Goal: Transaction & Acquisition: Purchase product/service

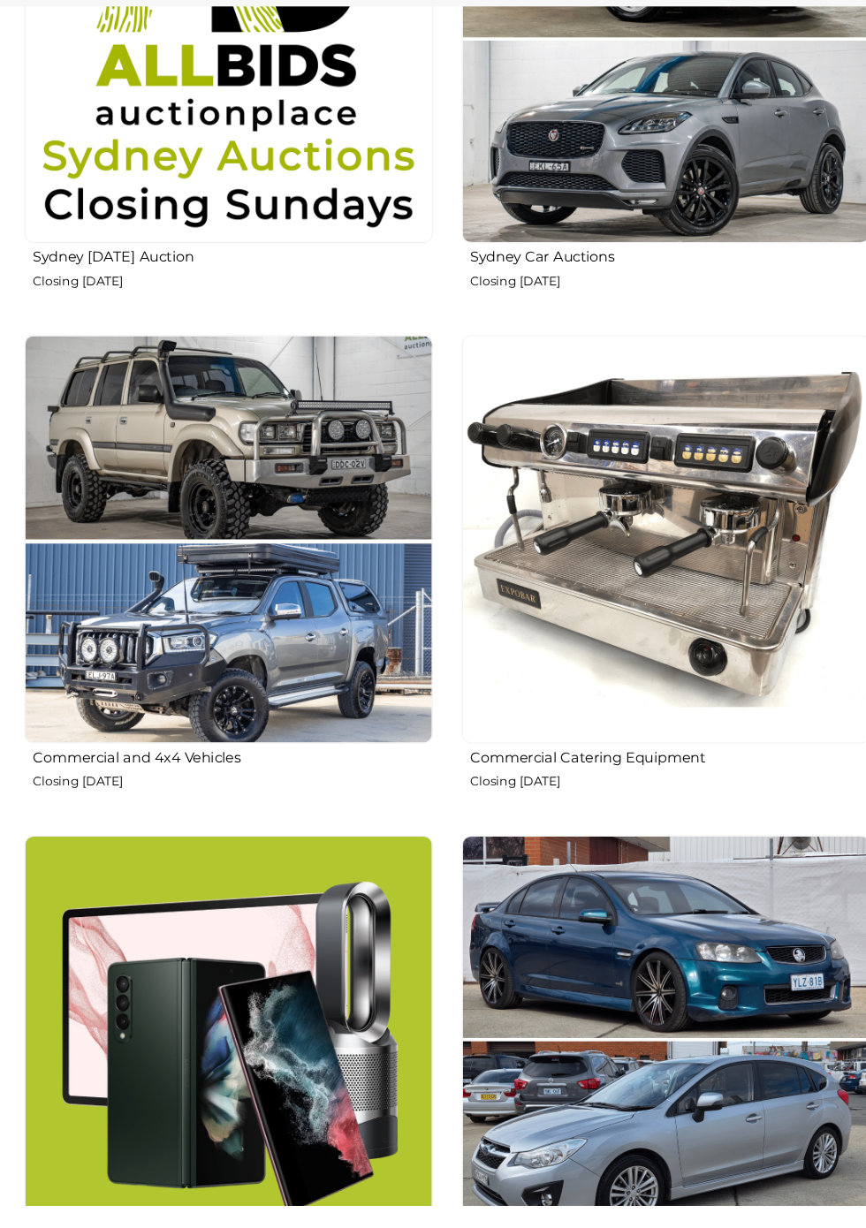
scroll to position [1555, 0]
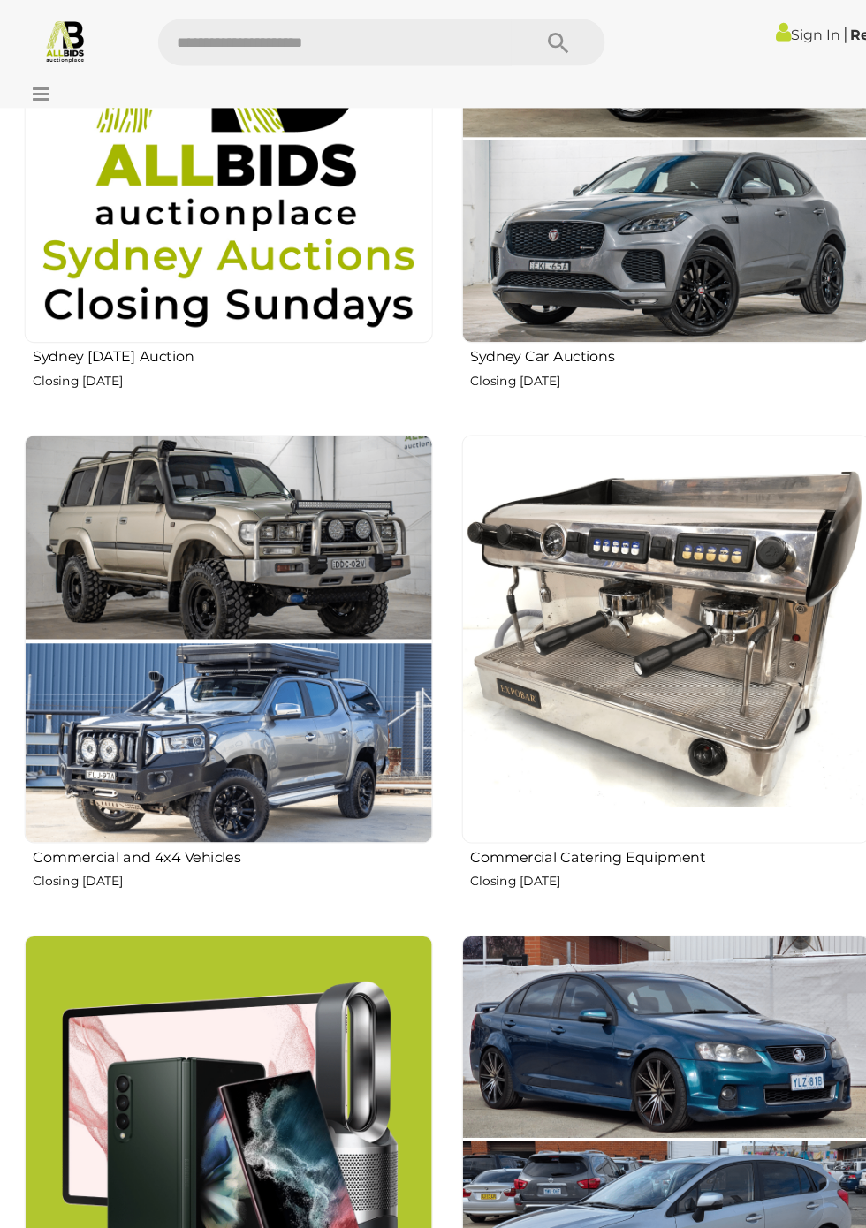
click at [641, 980] on img at bounding box center [626, 1071] width 384 height 384
click at [252, 220] on img at bounding box center [215, 131] width 384 height 384
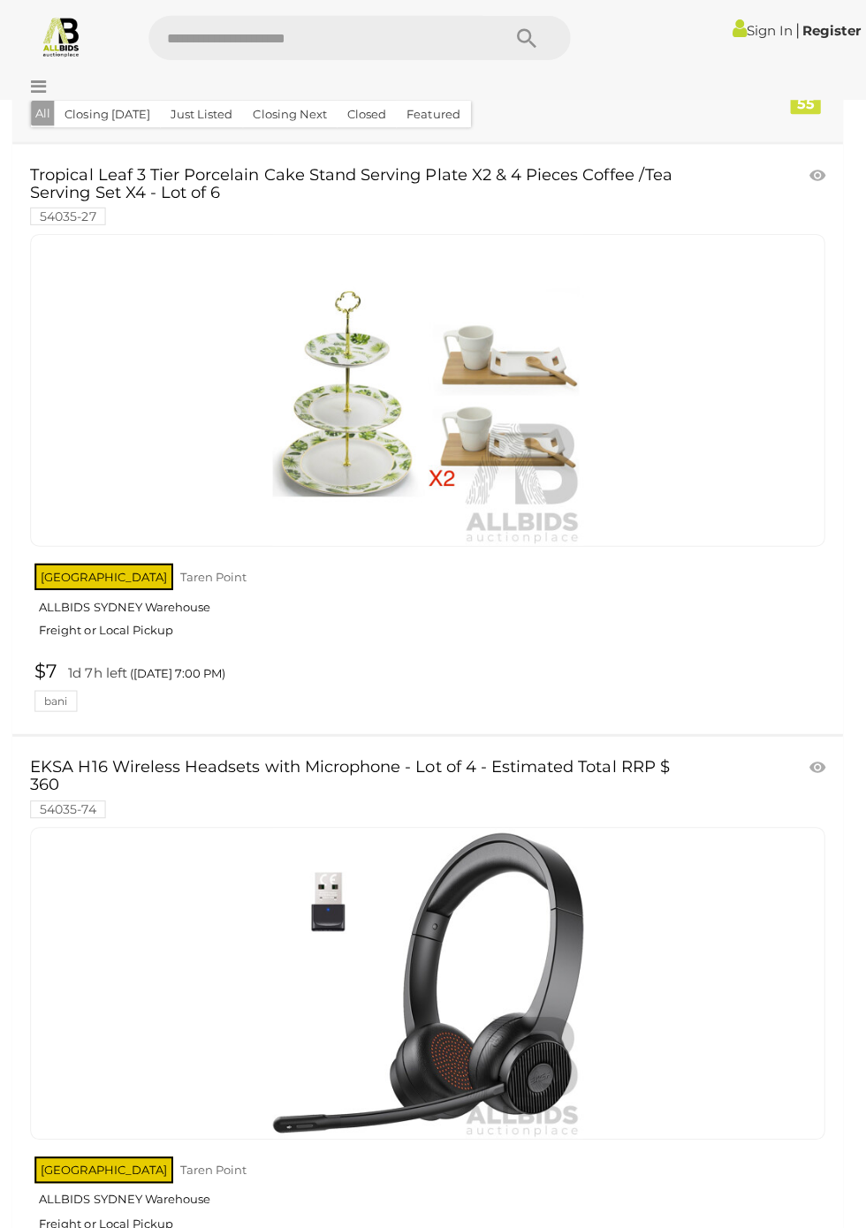
scroll to position [89, 0]
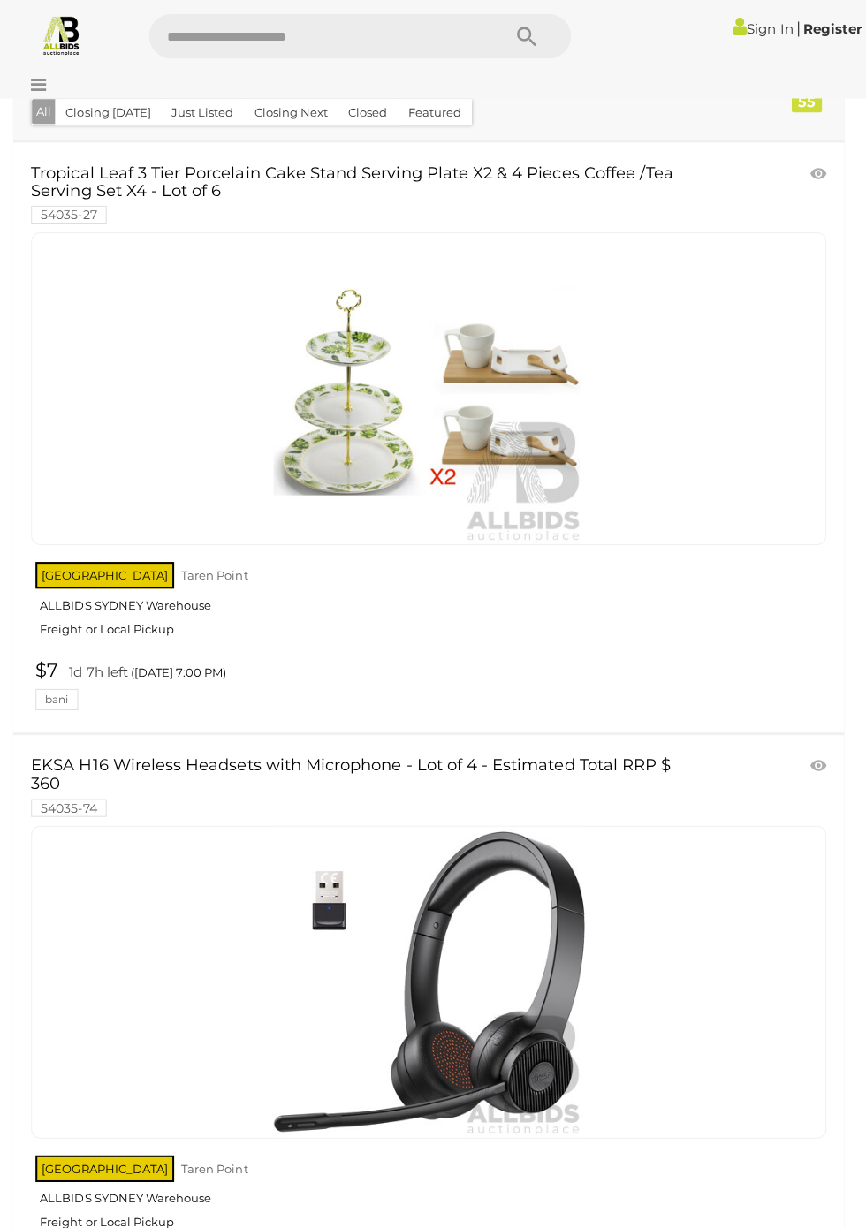
click at [131, 784] on link "EKSA H16 Wireless Headsets with Microphone - Lot of 4 - Estimated Total RRP $ 3…" at bounding box center [363, 785] width 664 height 57
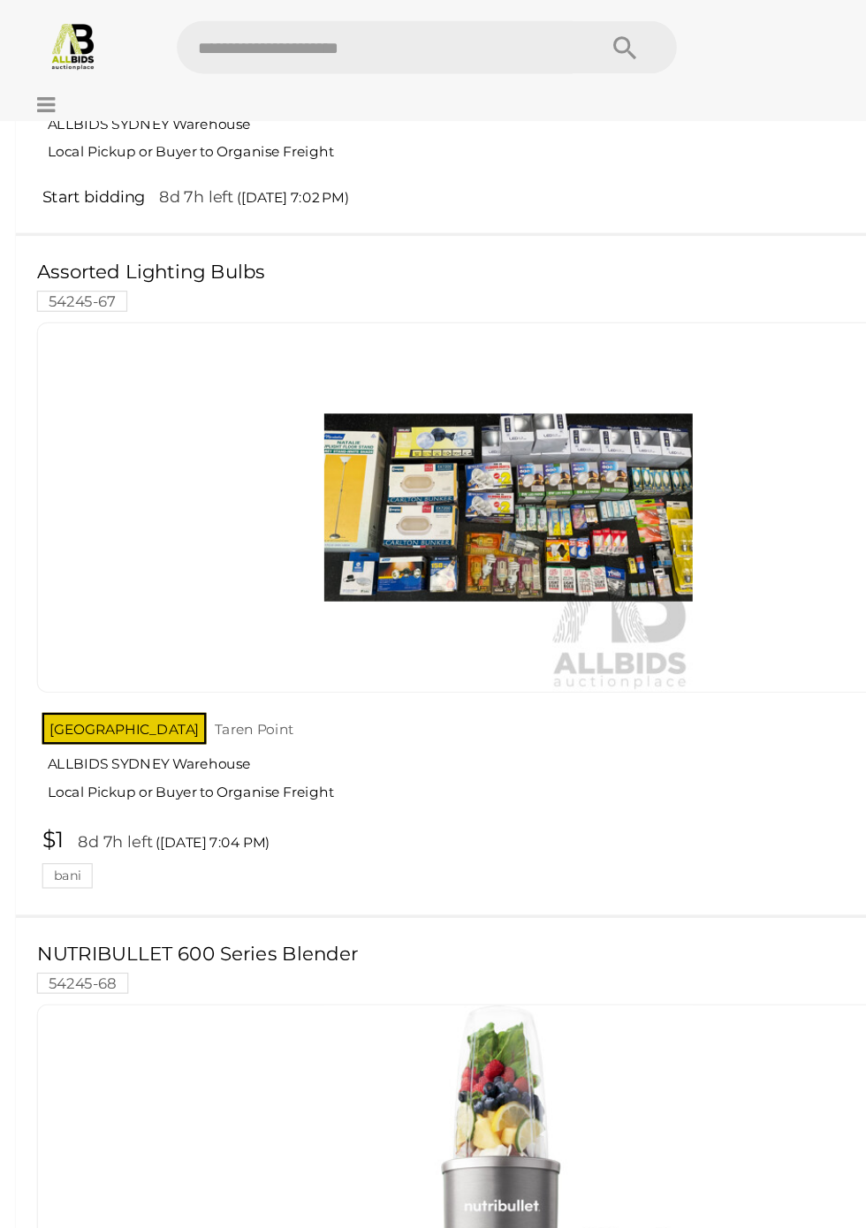
scroll to position [20634, 0]
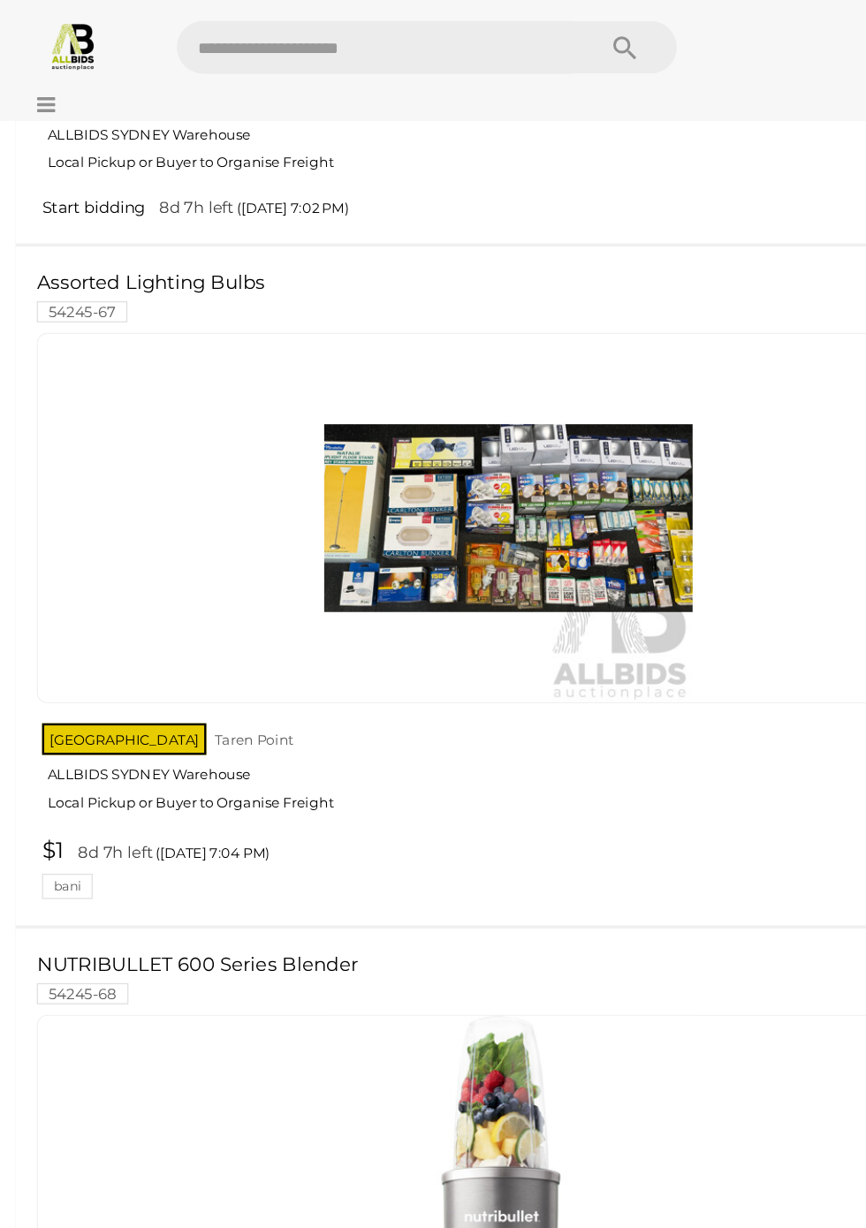
click at [475, 430] on img at bounding box center [426, 434] width 309 height 309
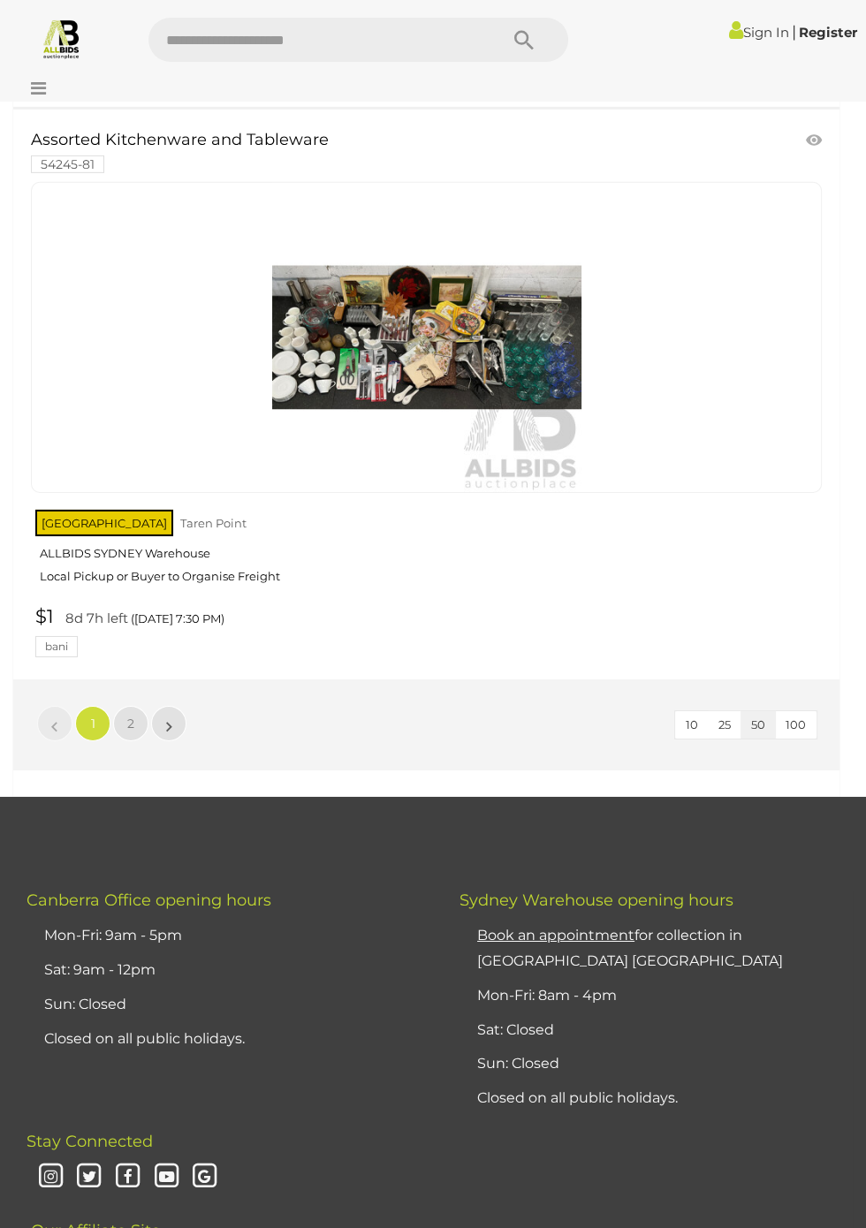
scroll to position [28135, 0]
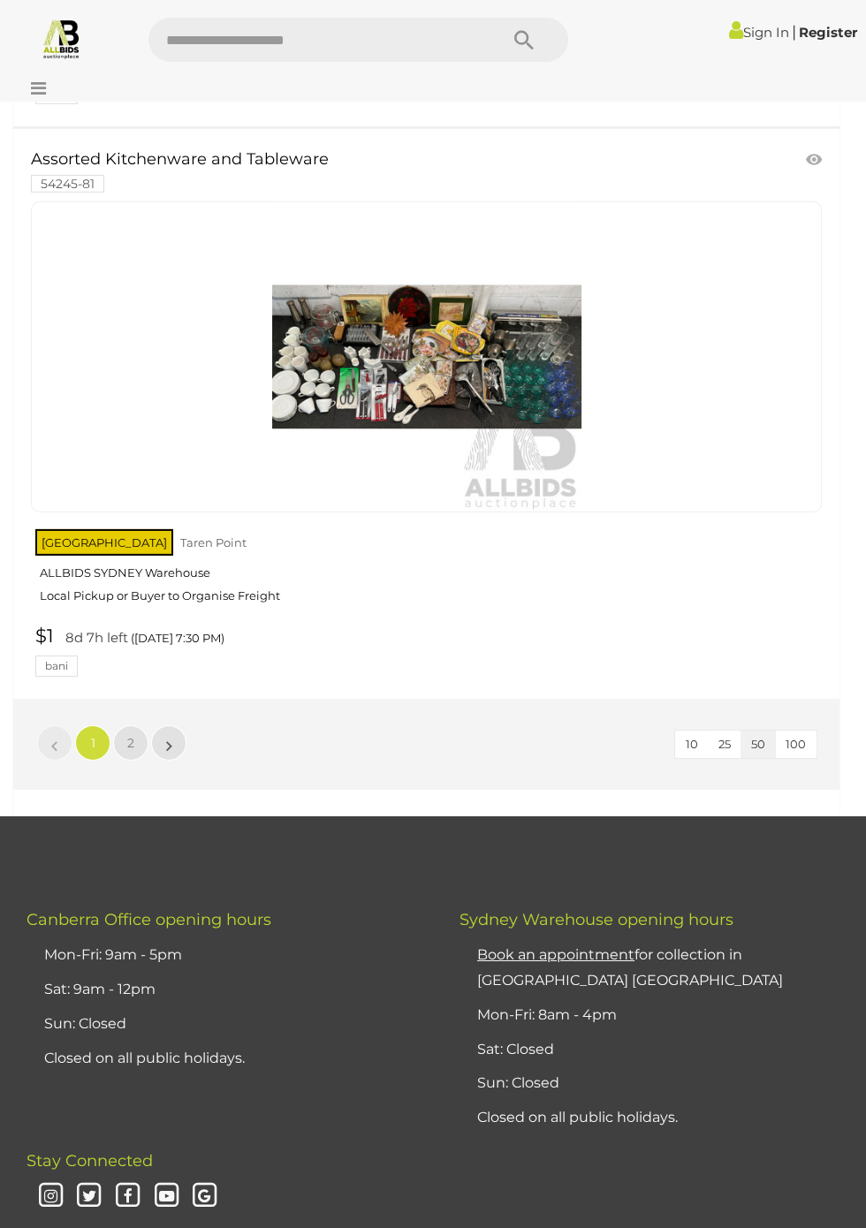
click at [200, 677] on link "$1 8d 7h left (19/10/2025 7:30 PM) bani" at bounding box center [428, 651] width 795 height 51
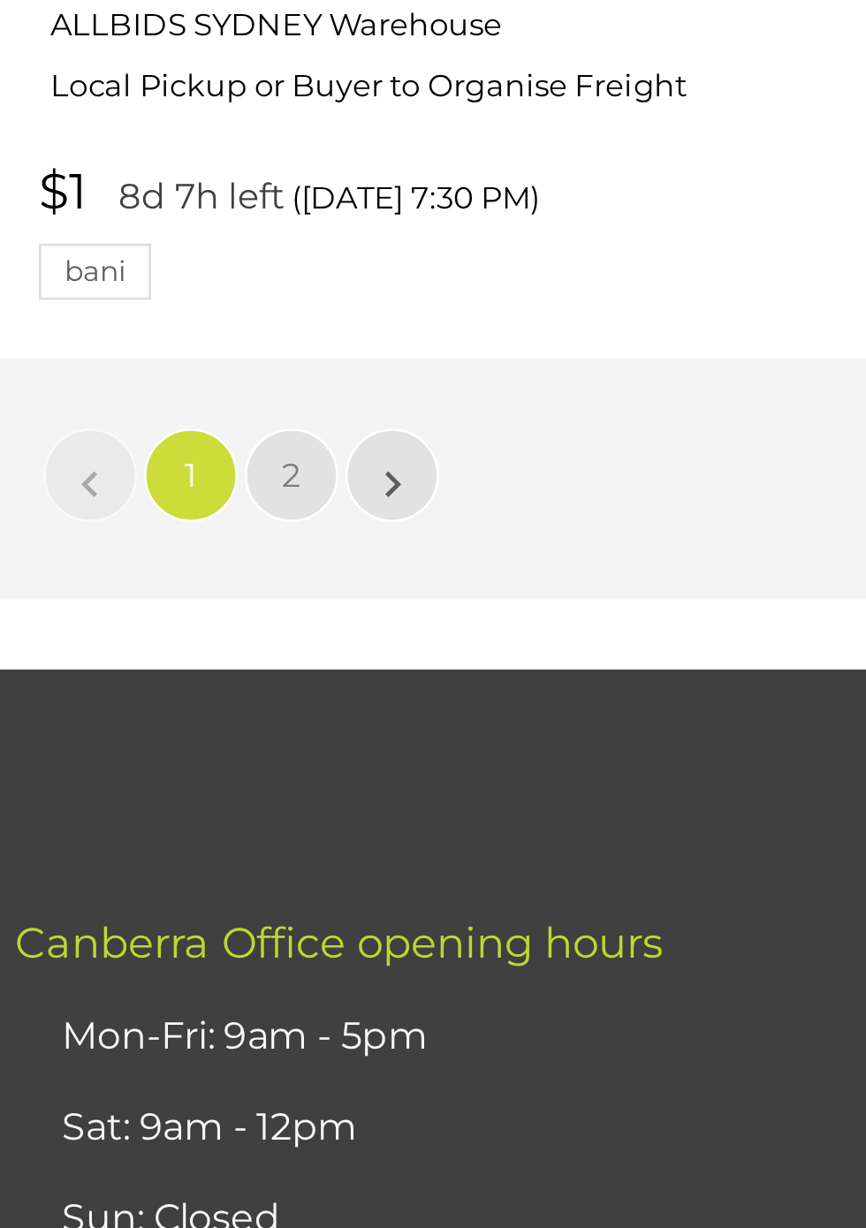
scroll to position [28329, 0]
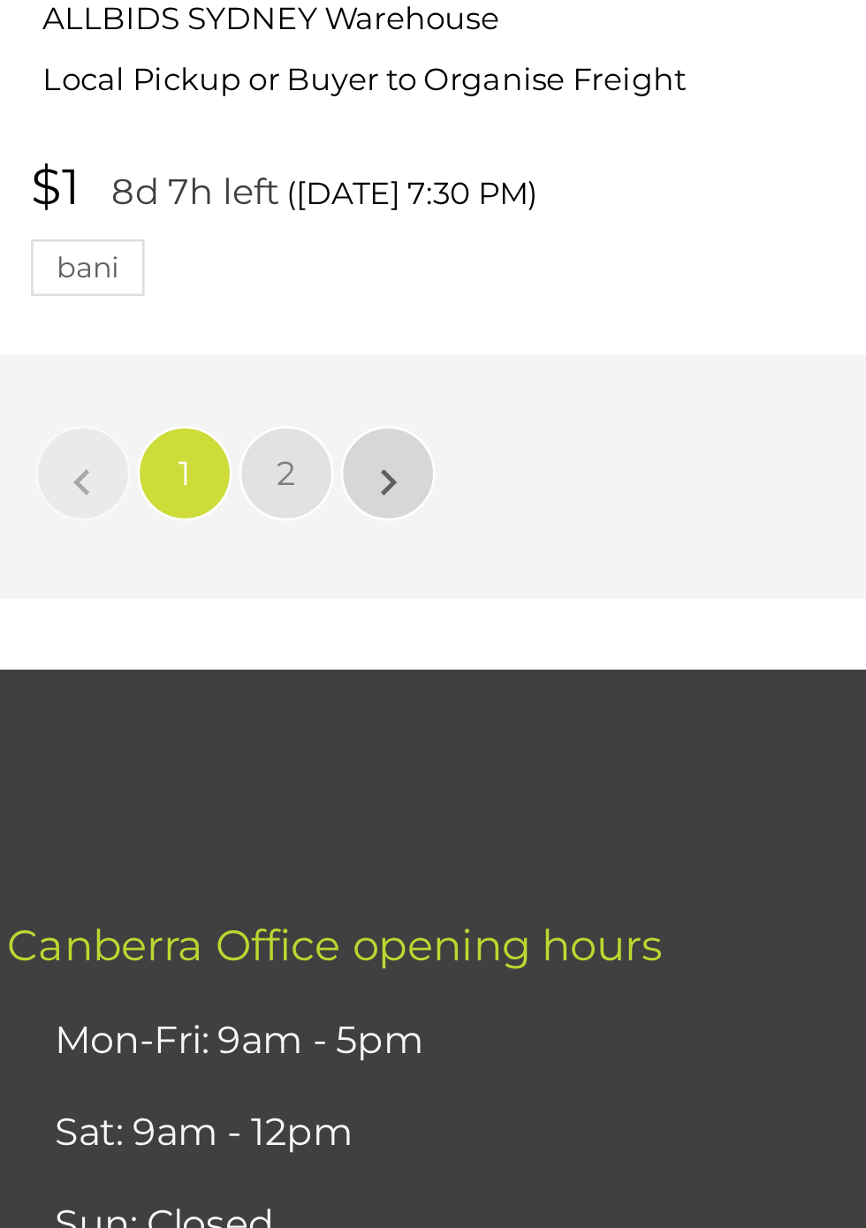
click at [163, 534] on link "»" at bounding box center [168, 549] width 35 height 35
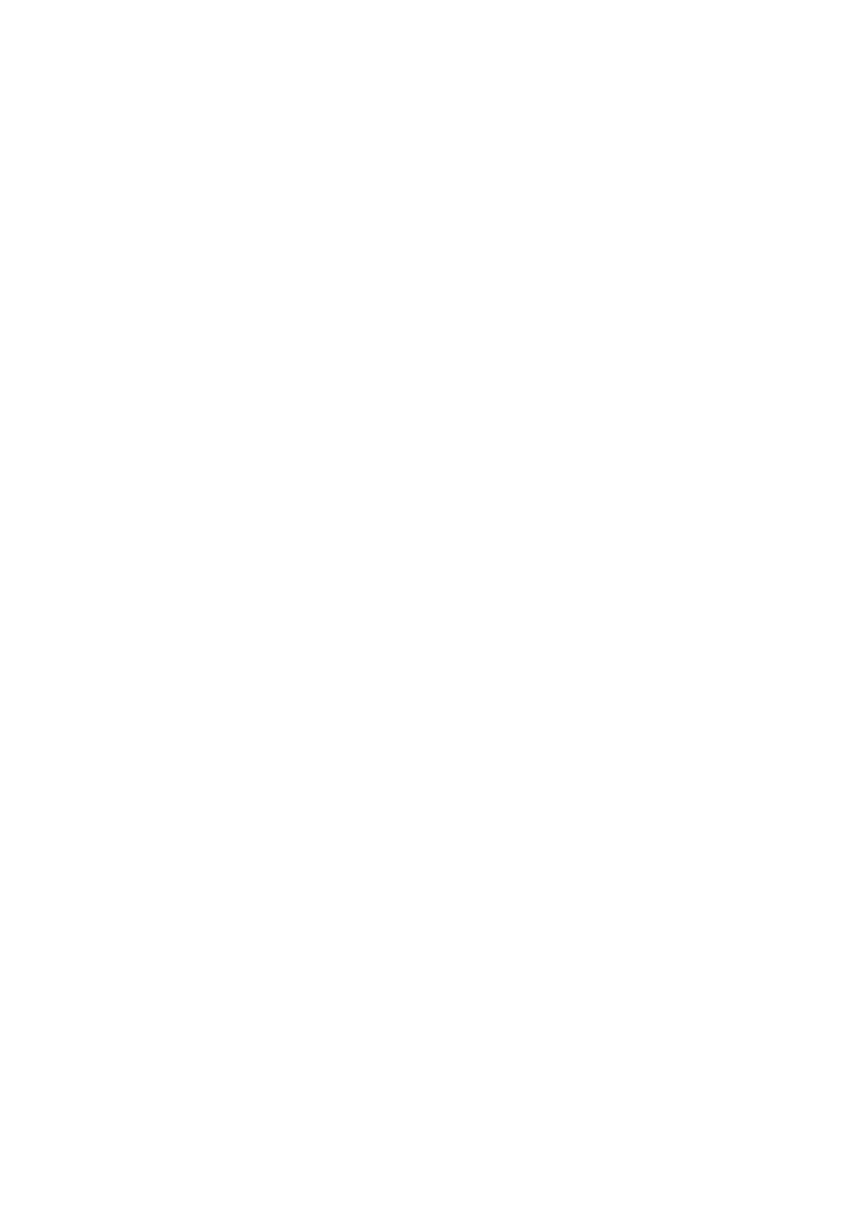
scroll to position [55, 0]
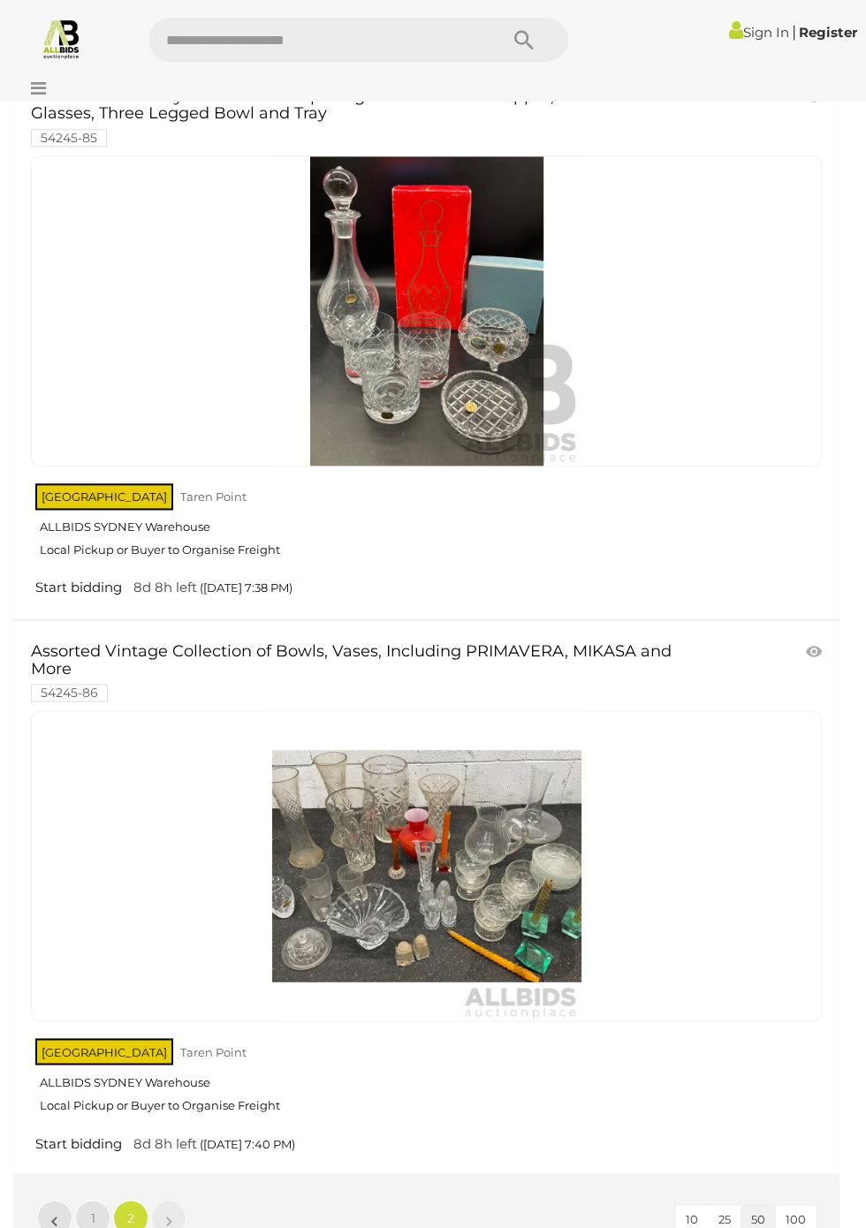
scroll to position [1906, 0]
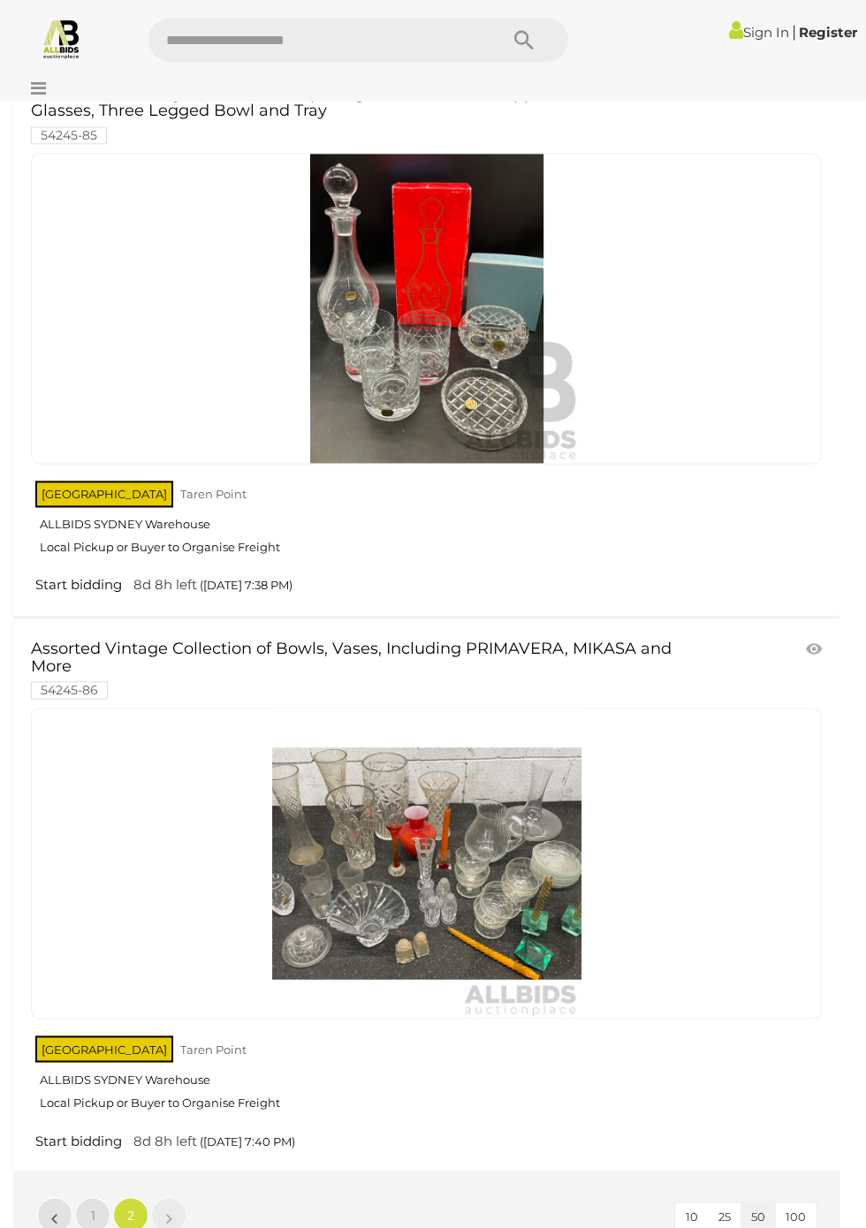
scroll to position [55, 0]
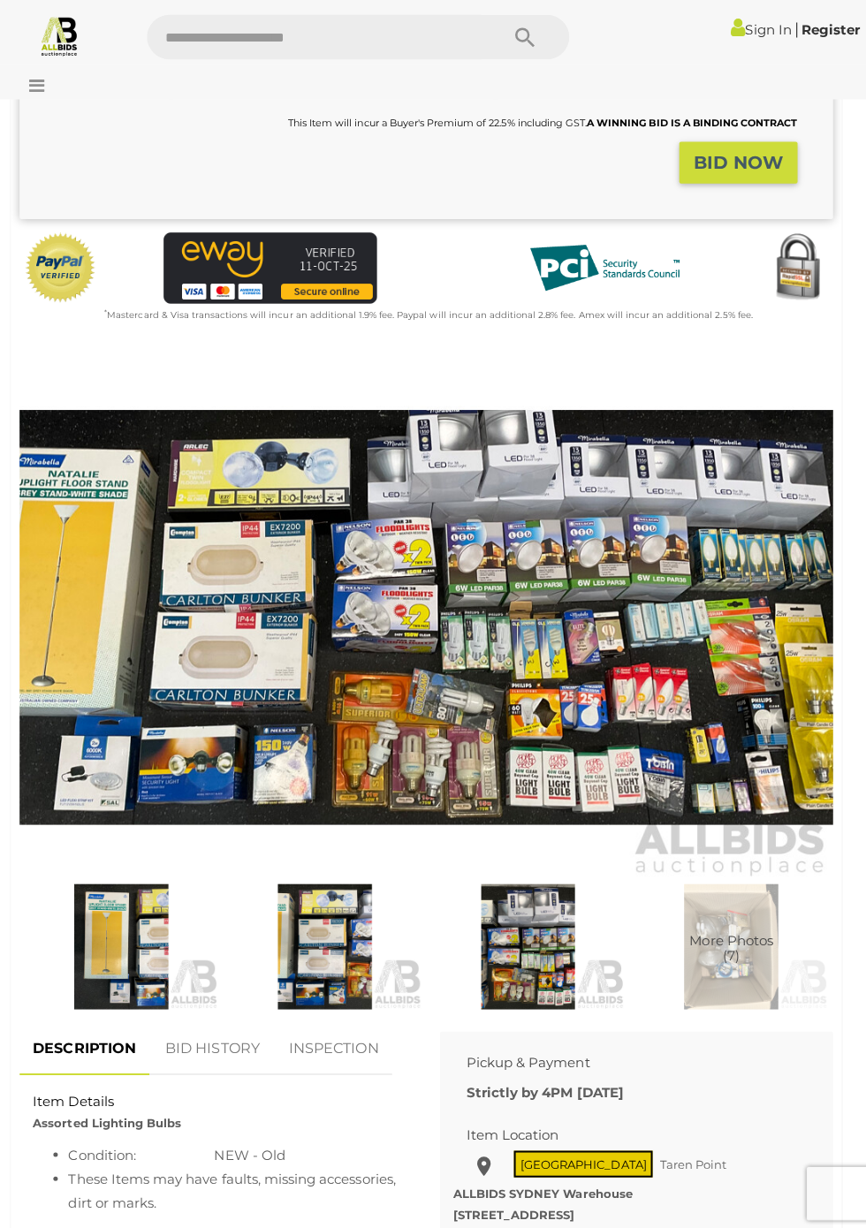
scroll to position [369, 0]
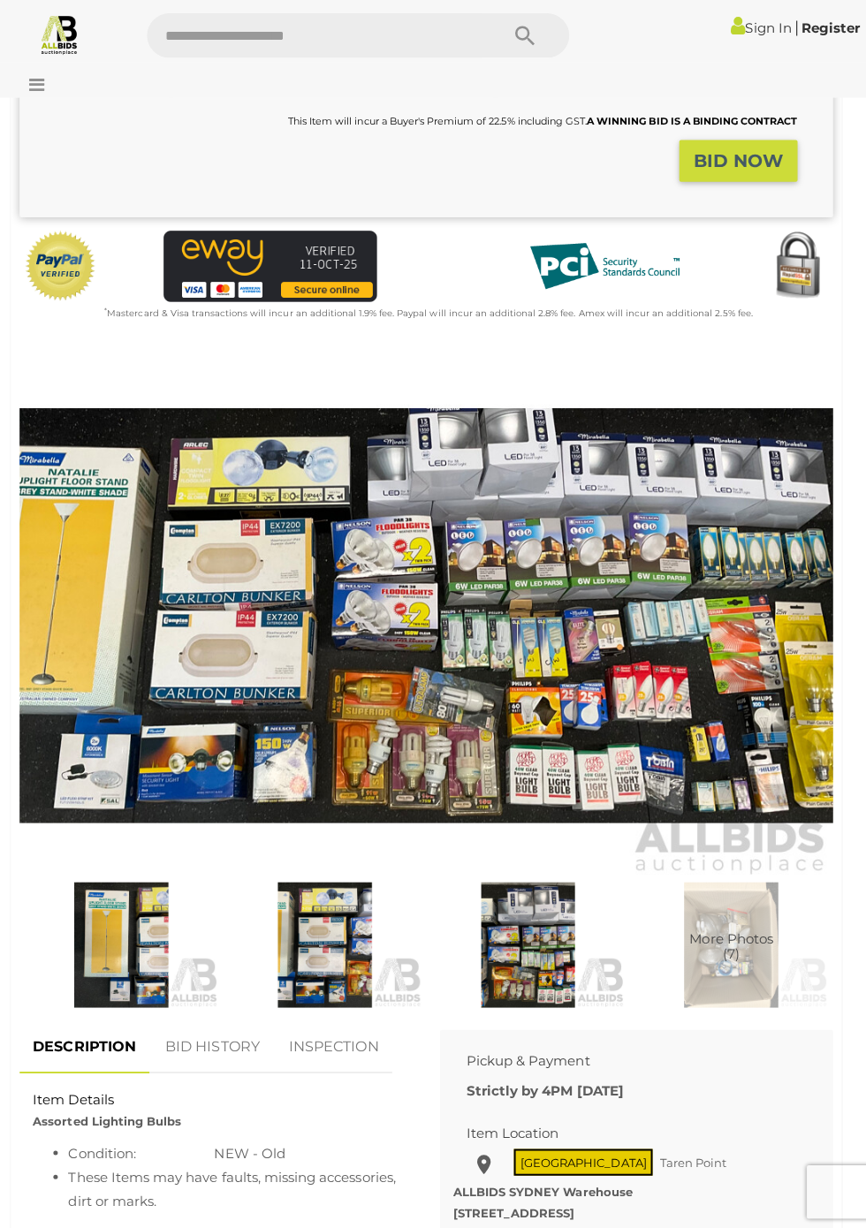
click at [369, 932] on img at bounding box center [326, 944] width 194 height 125
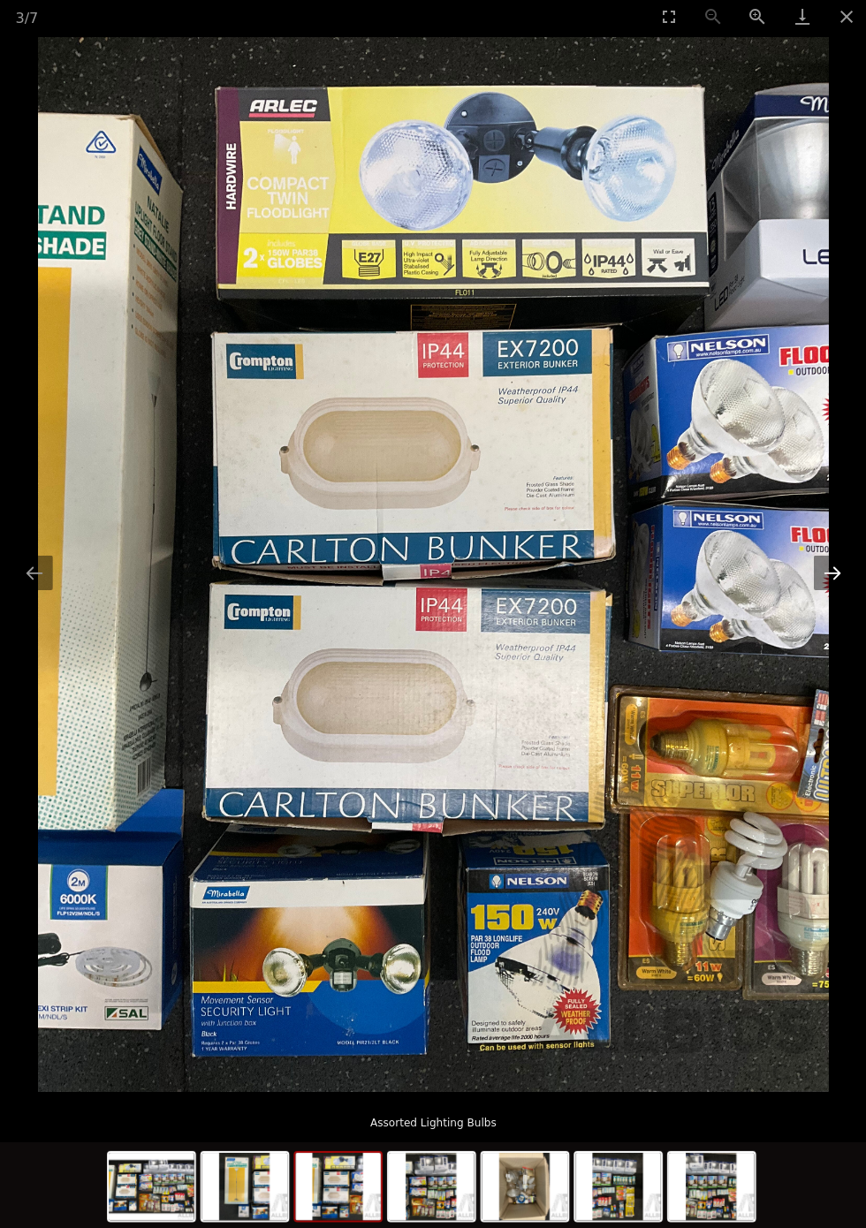
click at [829, 574] on button "Next slide" at bounding box center [829, 574] width 37 height 34
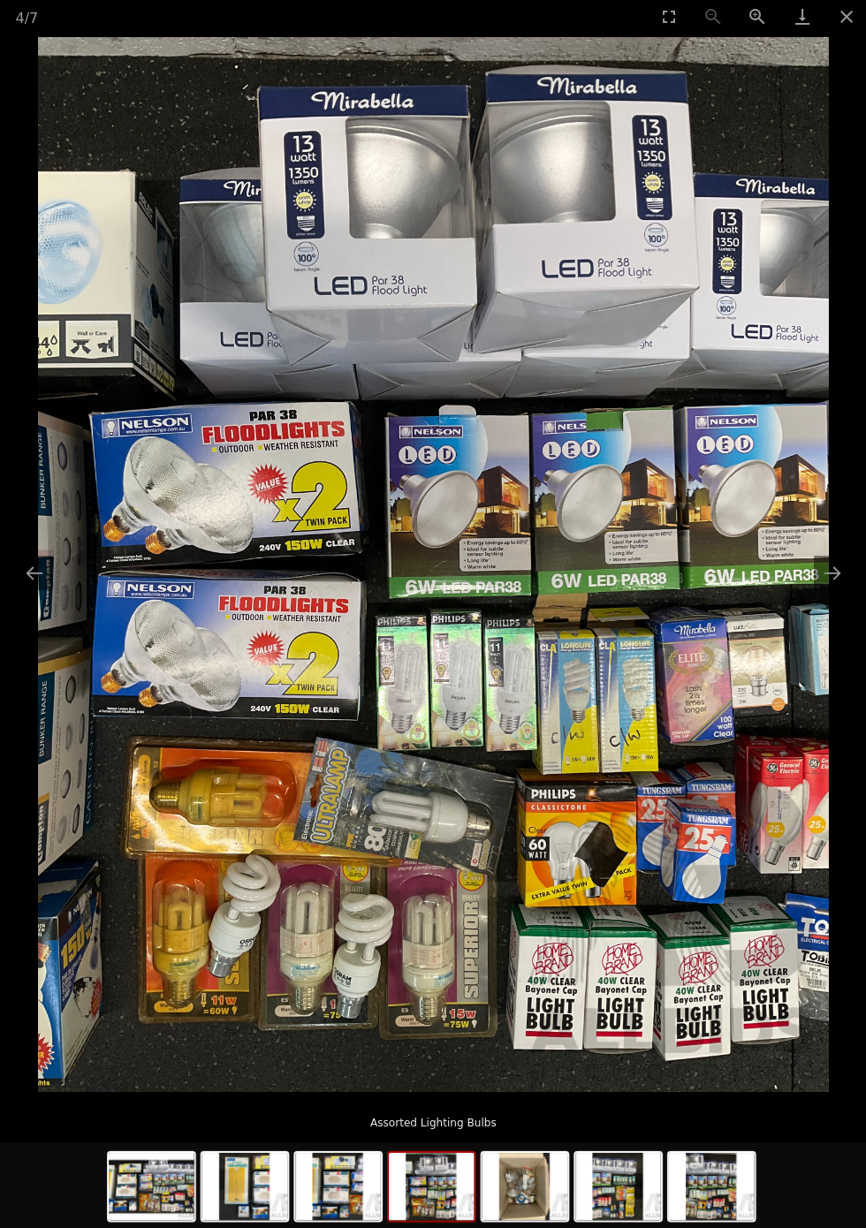
click at [844, 606] on picture at bounding box center [433, 566] width 866 height 1048
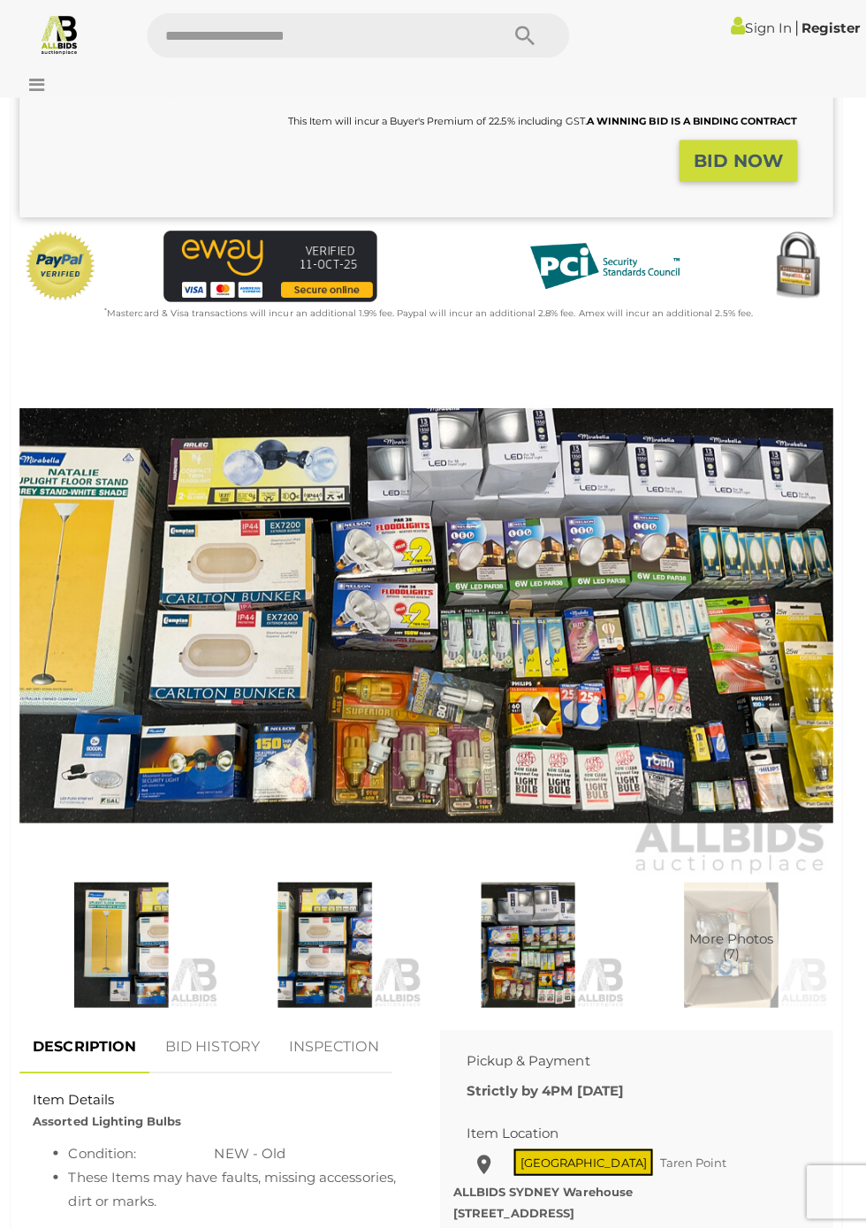
click at [819, 606] on img at bounding box center [426, 616] width 809 height 521
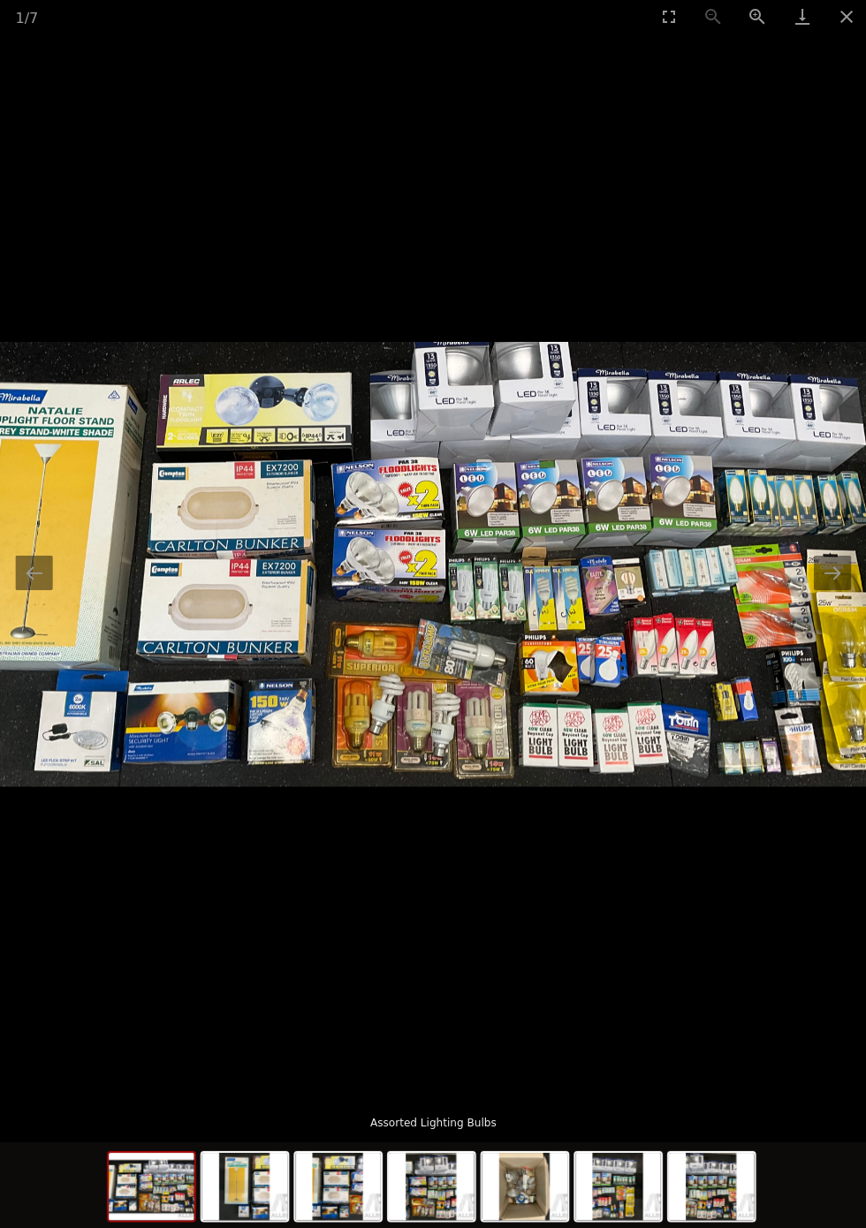
click at [835, 608] on img at bounding box center [433, 566] width 866 height 442
click at [834, 591] on button "Next slide" at bounding box center [829, 574] width 37 height 34
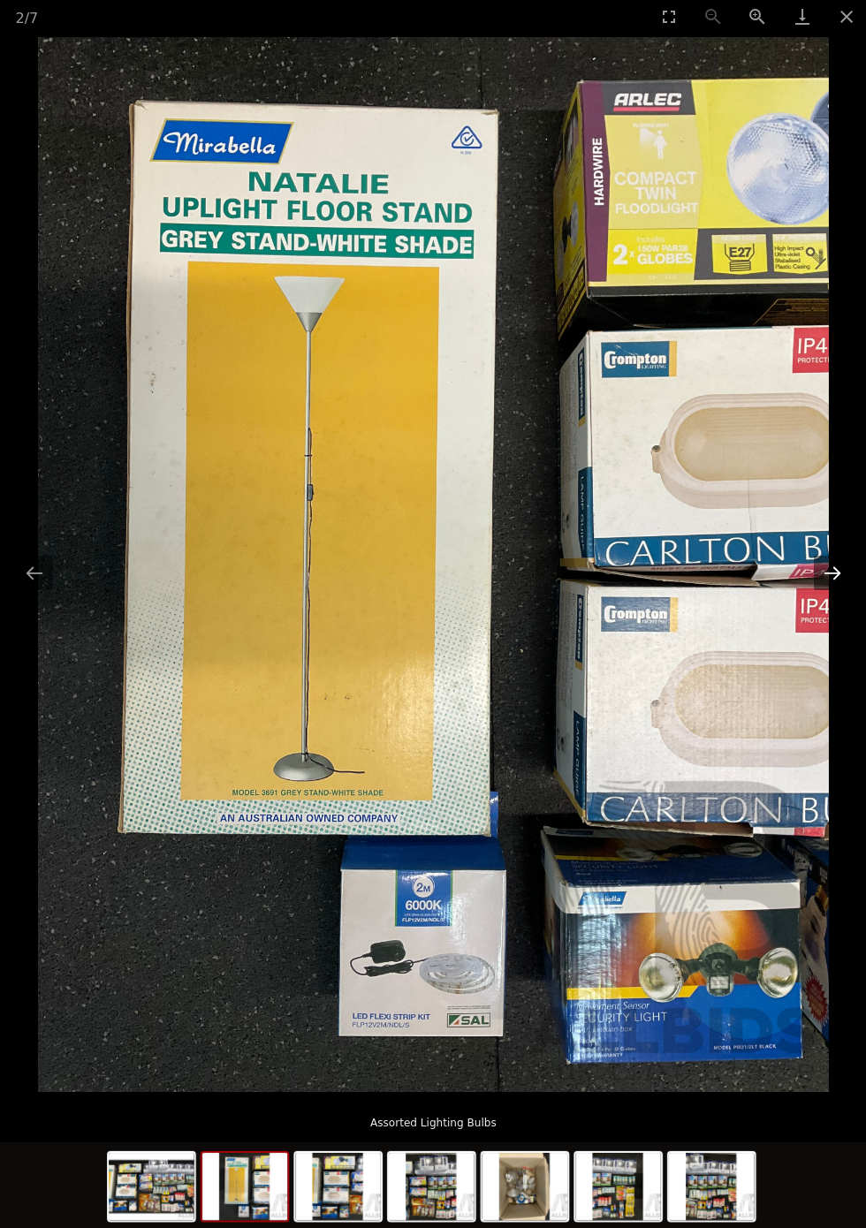
click at [829, 574] on button "Next slide" at bounding box center [829, 574] width 37 height 34
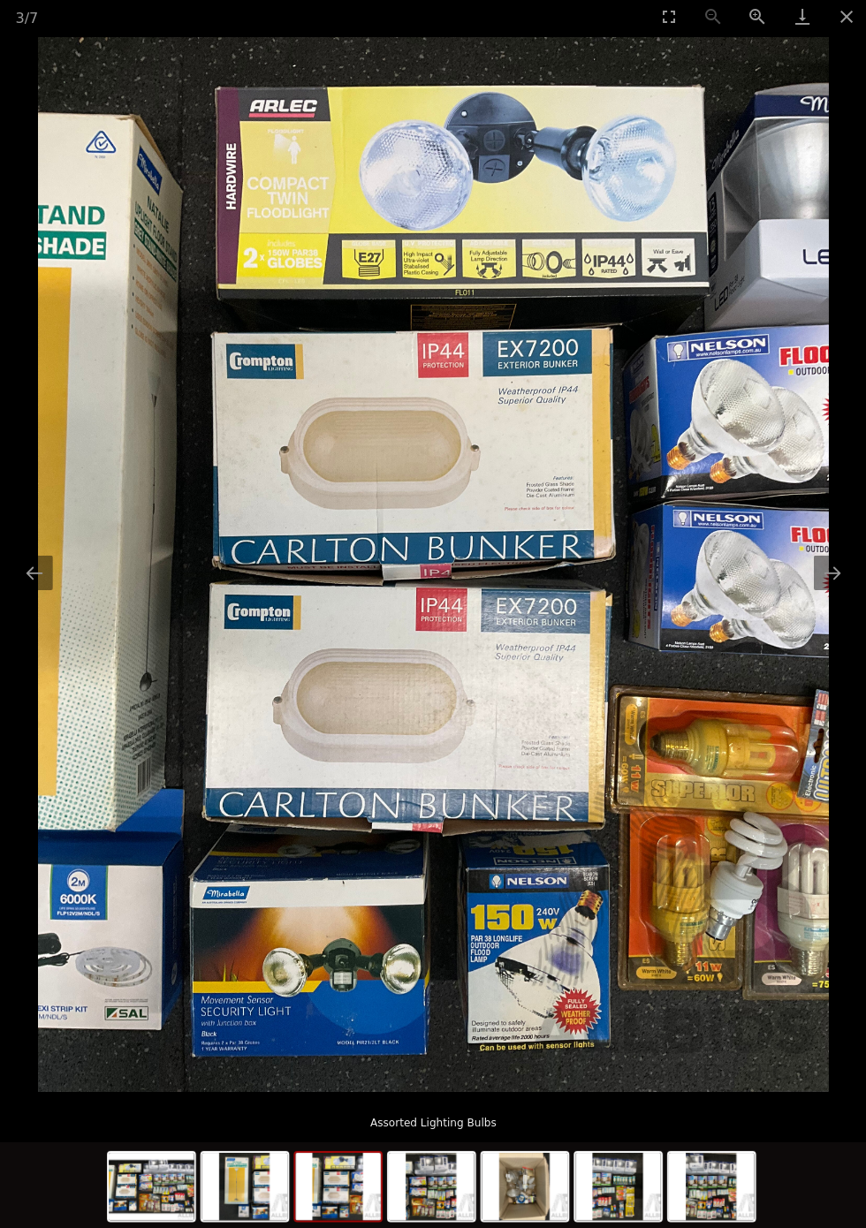
click at [840, 607] on picture at bounding box center [433, 566] width 866 height 1048
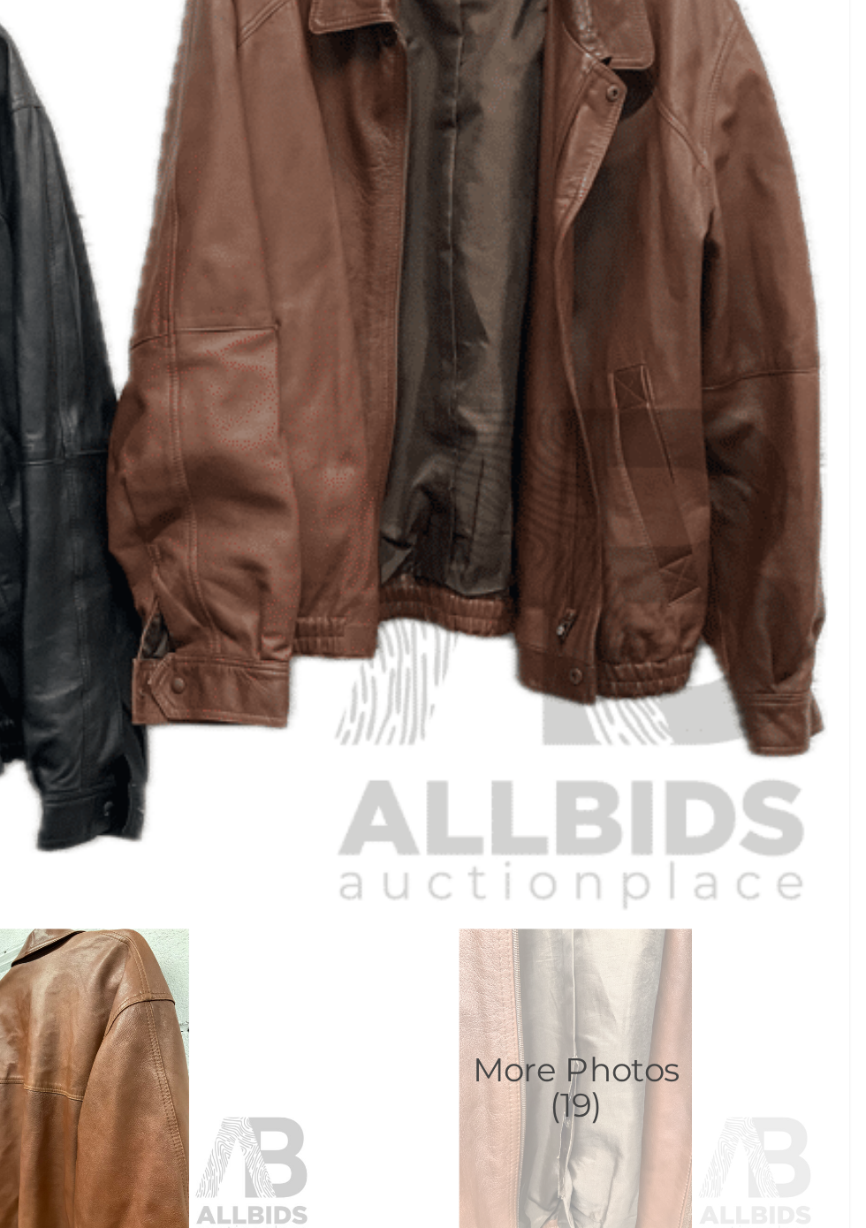
scroll to position [606, 0]
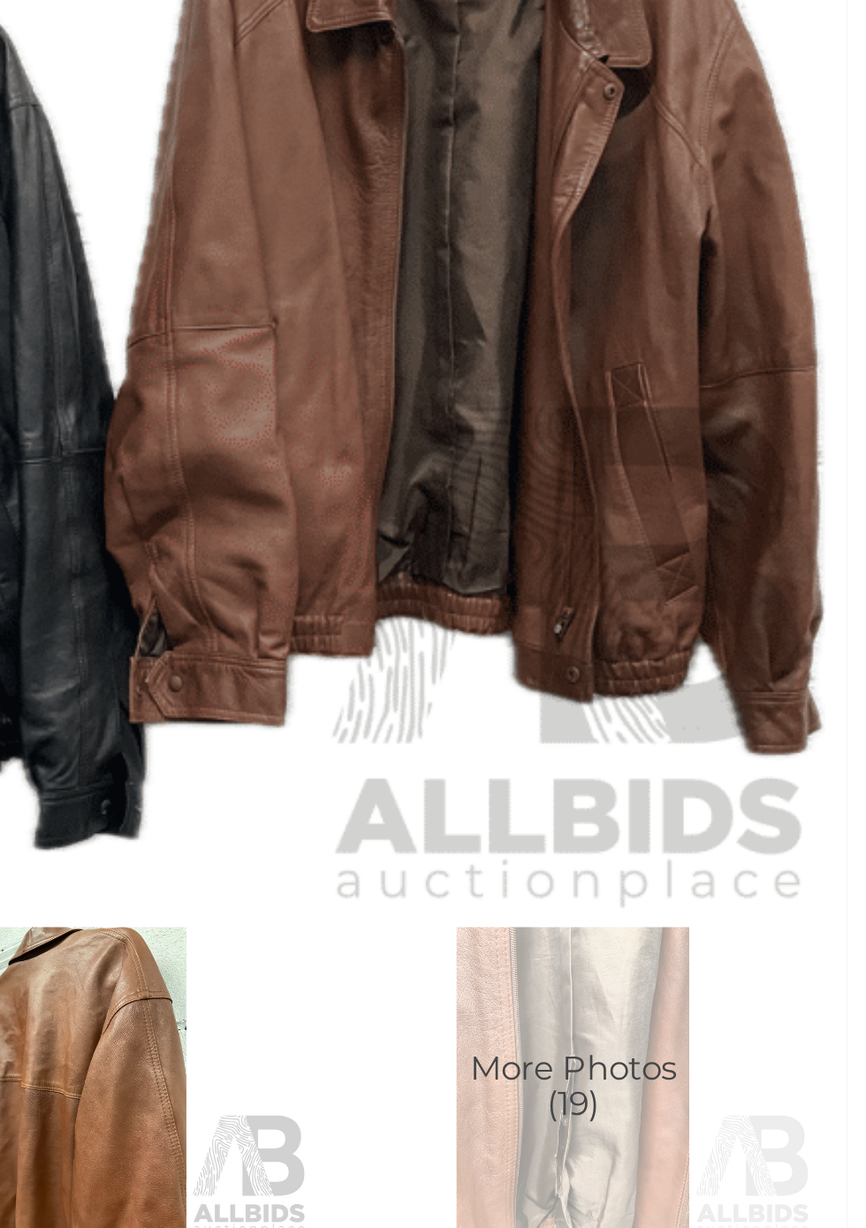
click at [738, 723] on span "More Photos (19)" at bounding box center [729, 729] width 83 height 29
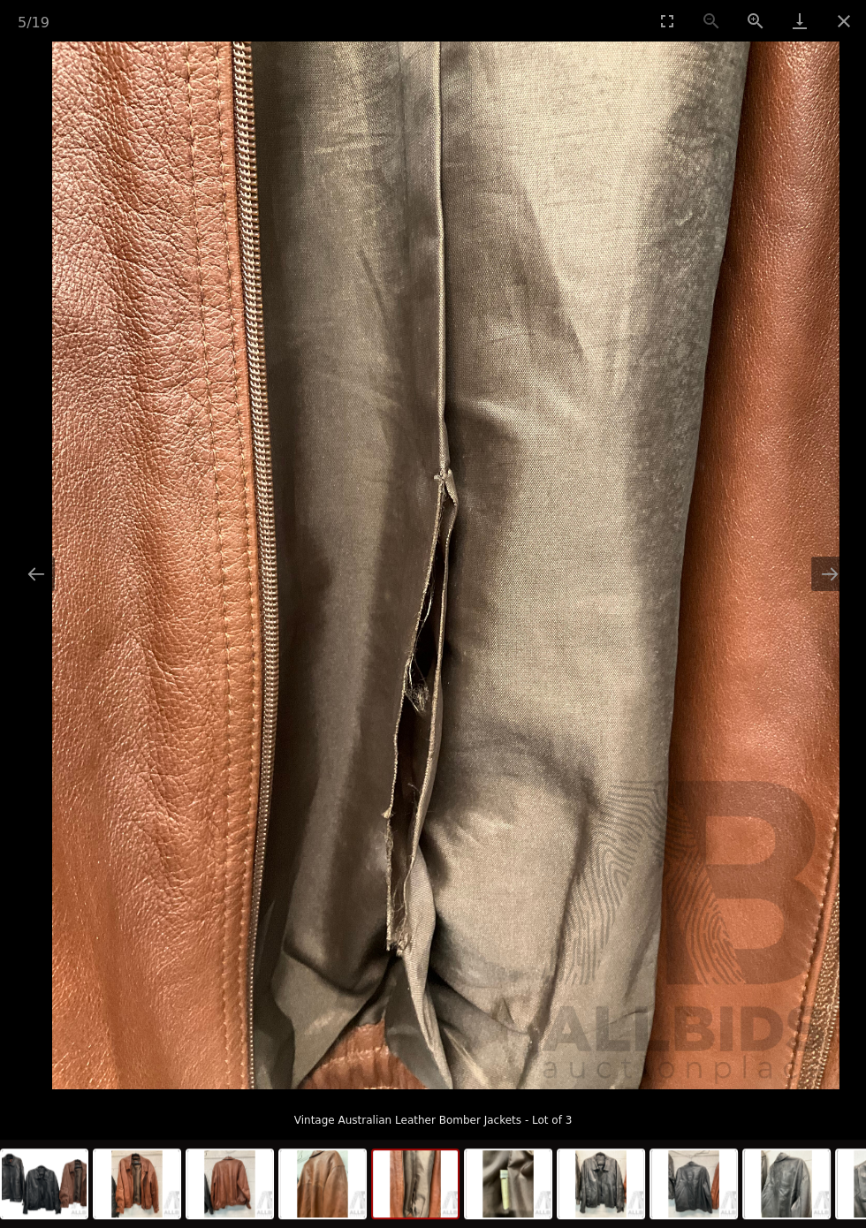
scroll to position [606, 0]
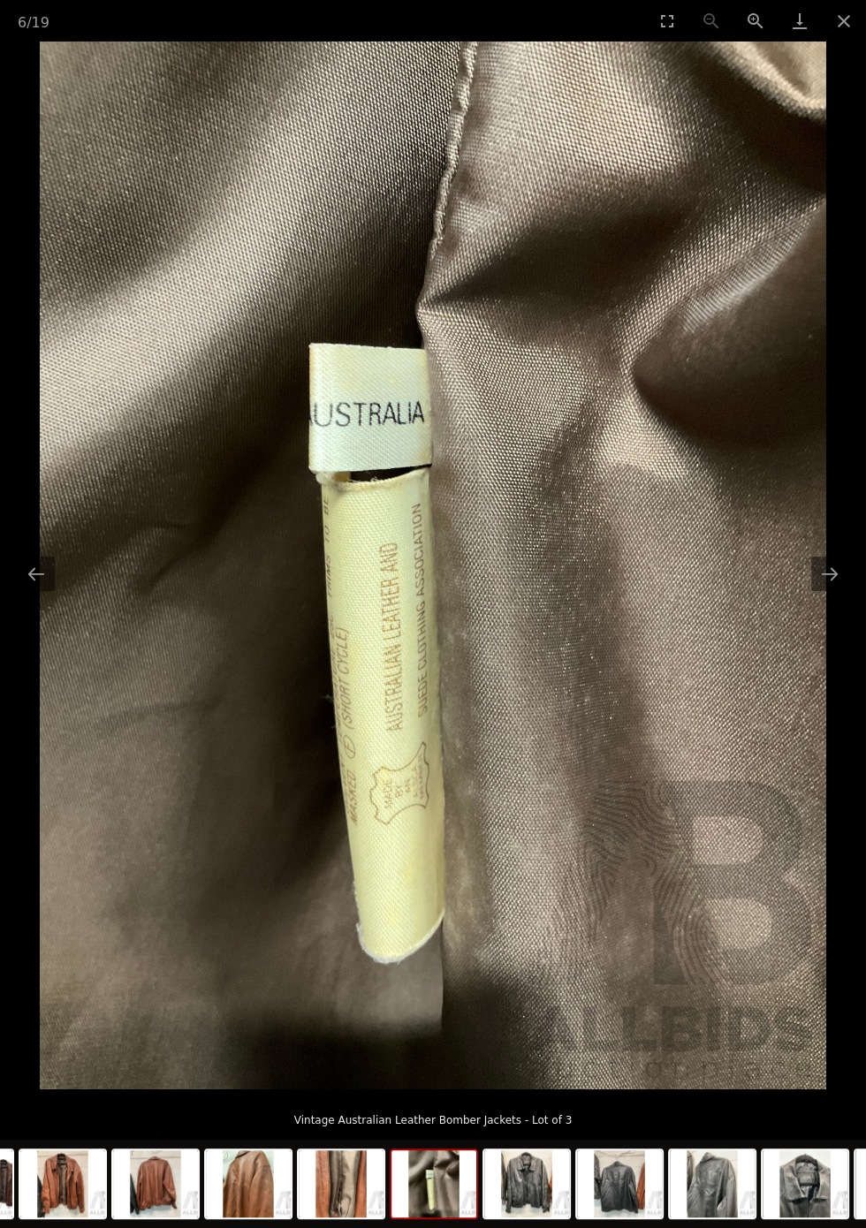
click at [826, 776] on img at bounding box center [433, 566] width 786 height 1048
click at [834, 591] on button "Next slide" at bounding box center [829, 574] width 37 height 34
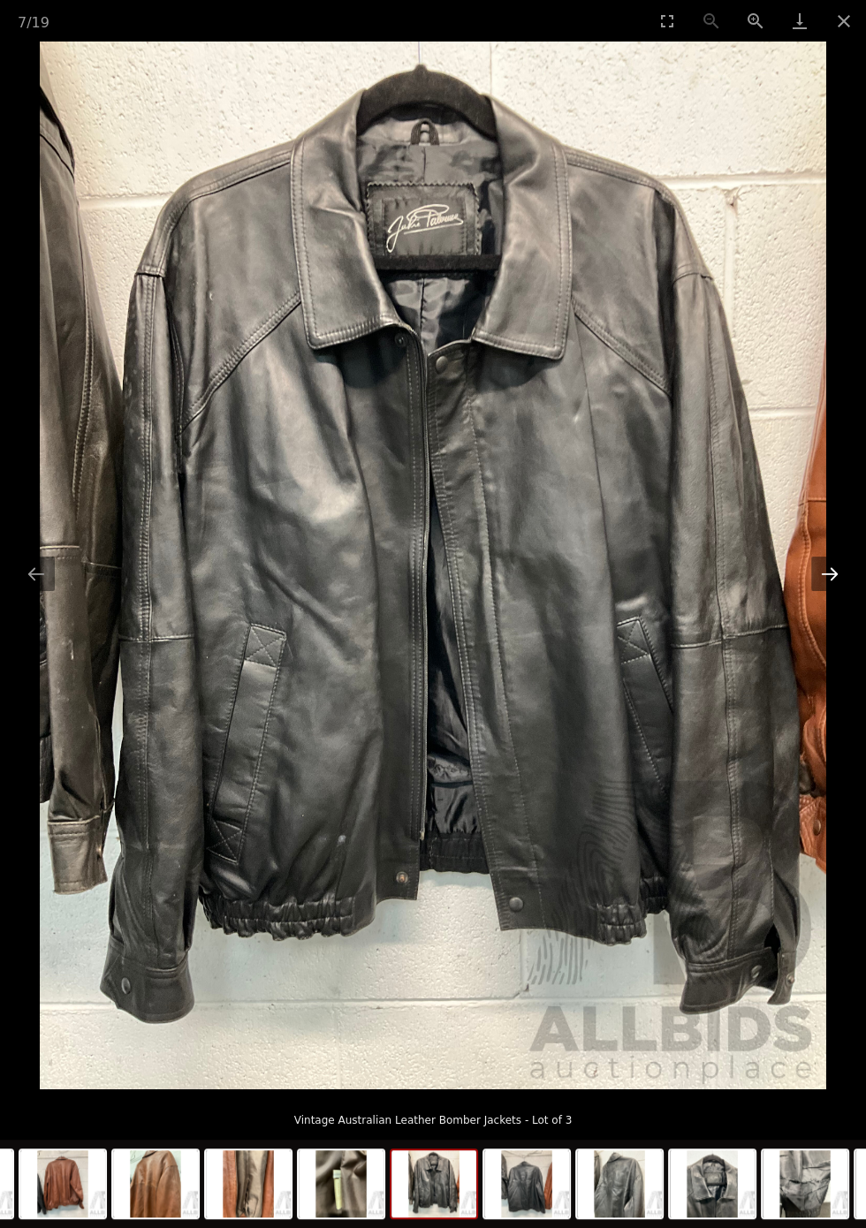
click at [829, 591] on button "Next slide" at bounding box center [829, 574] width 37 height 34
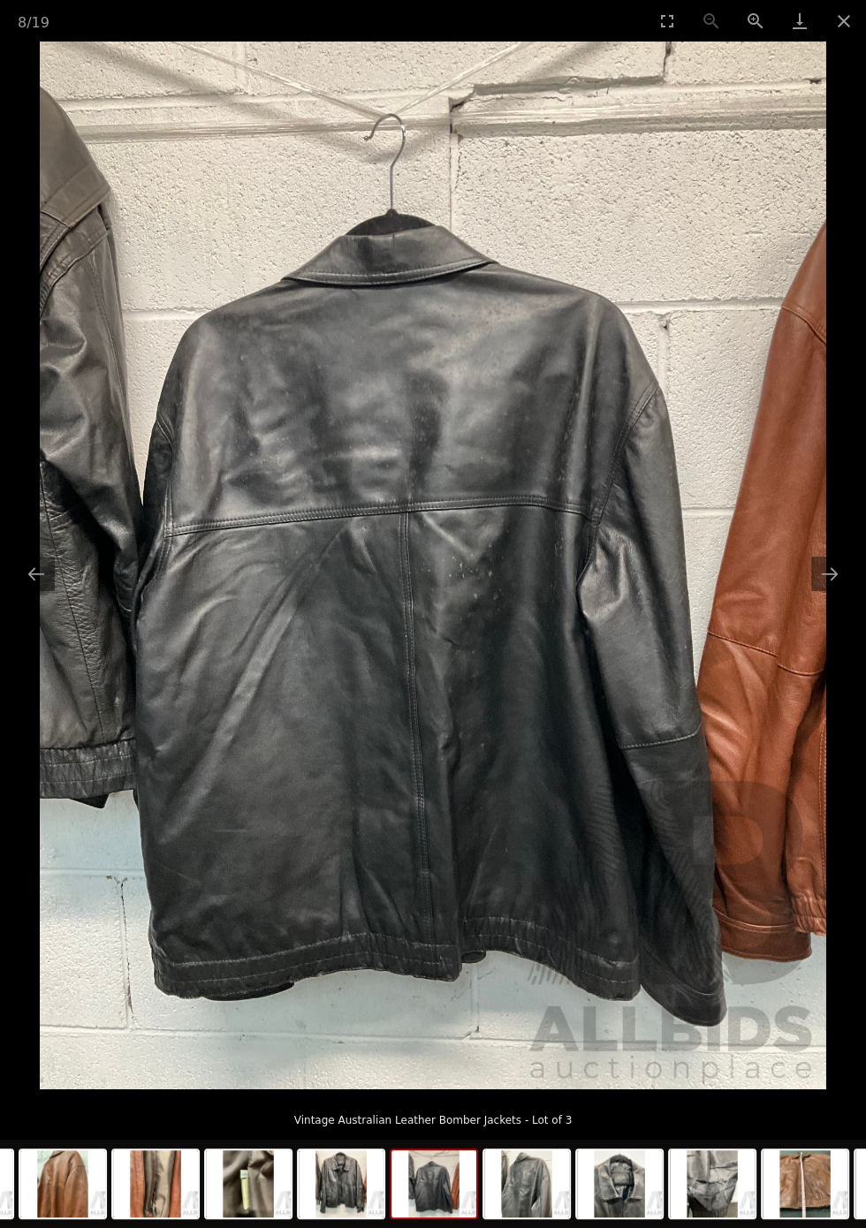
click at [784, 775] on img at bounding box center [433, 566] width 786 height 1048
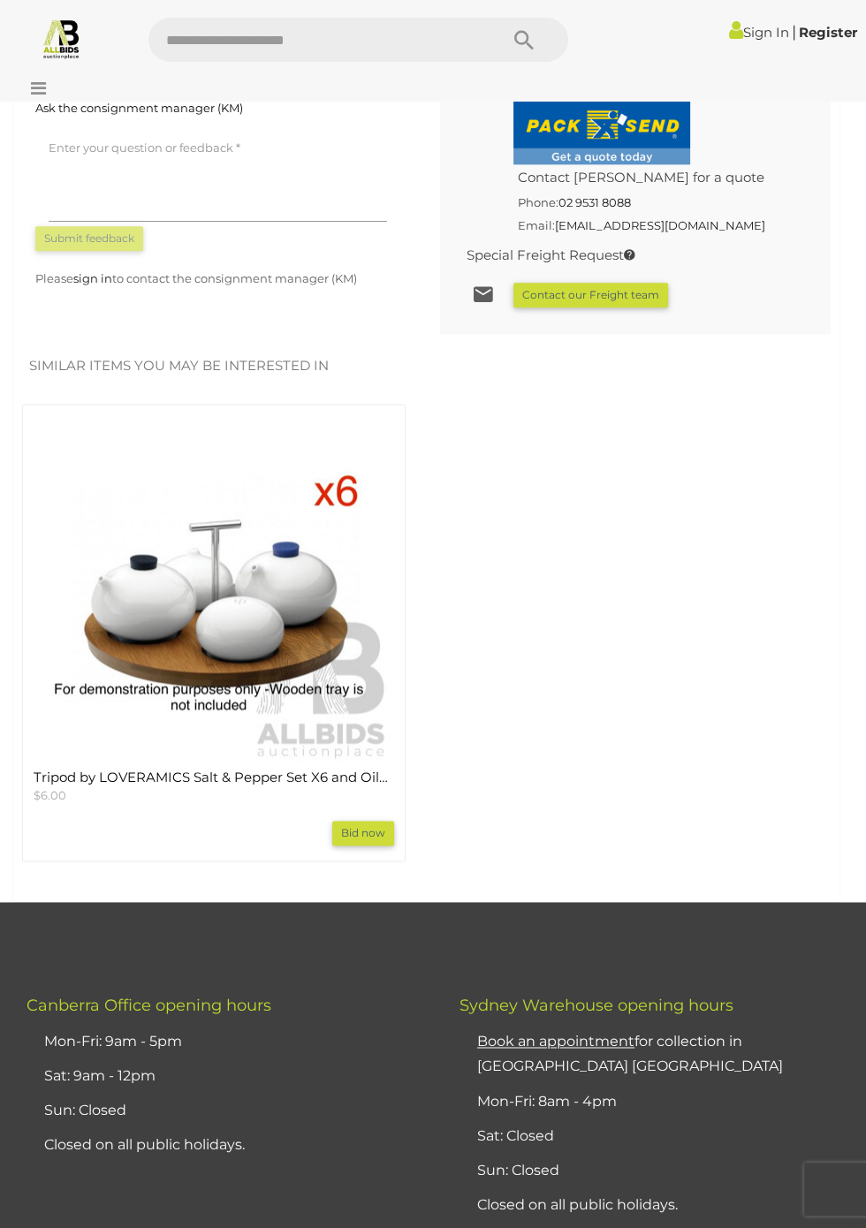
scroll to position [1848, 0]
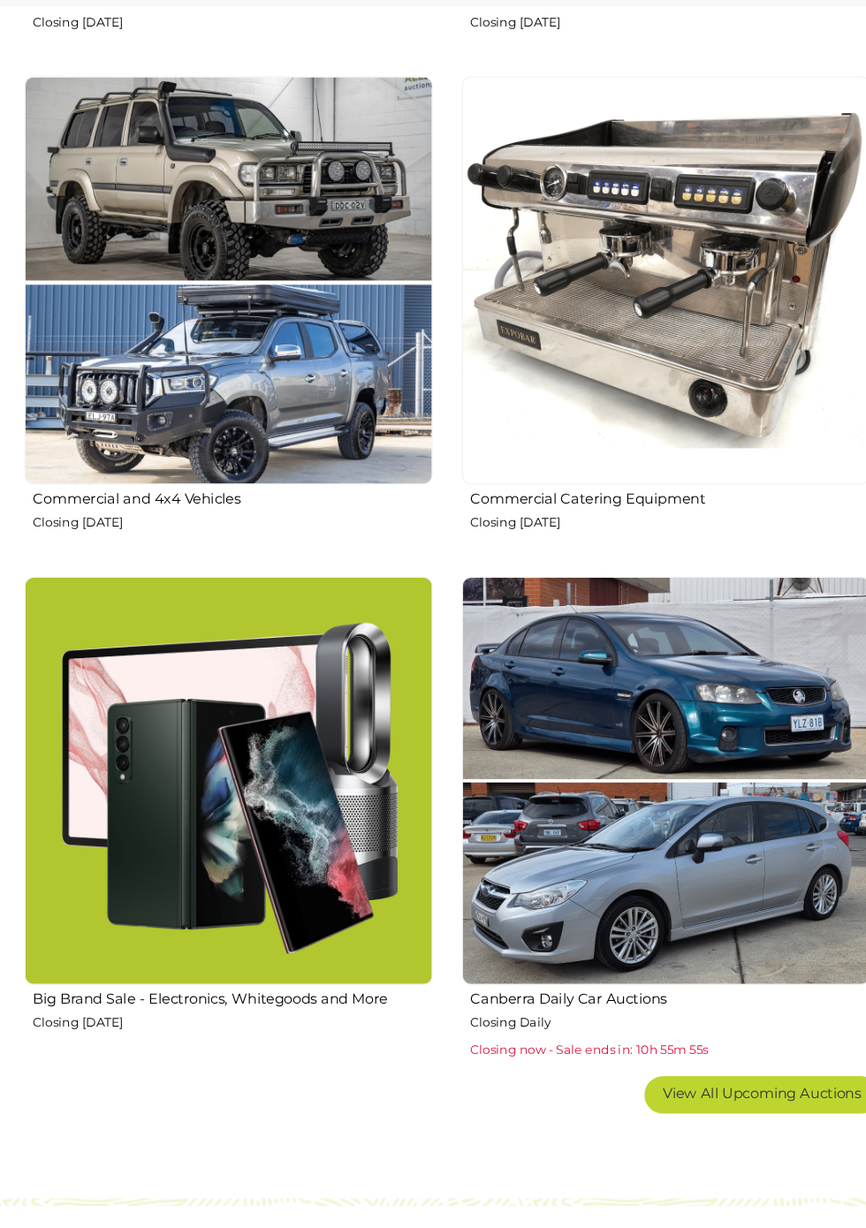
scroll to position [1798, 0]
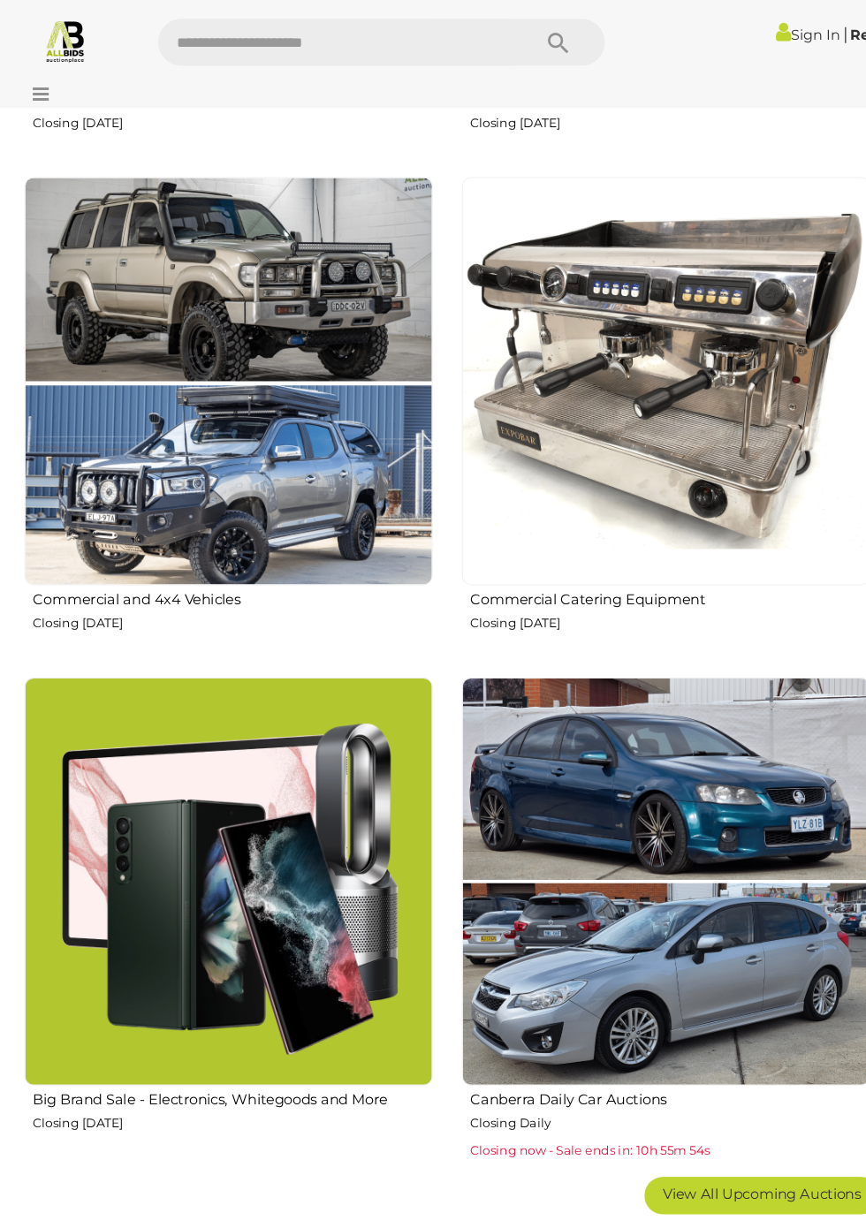
click at [241, 822] on img at bounding box center [215, 828] width 384 height 384
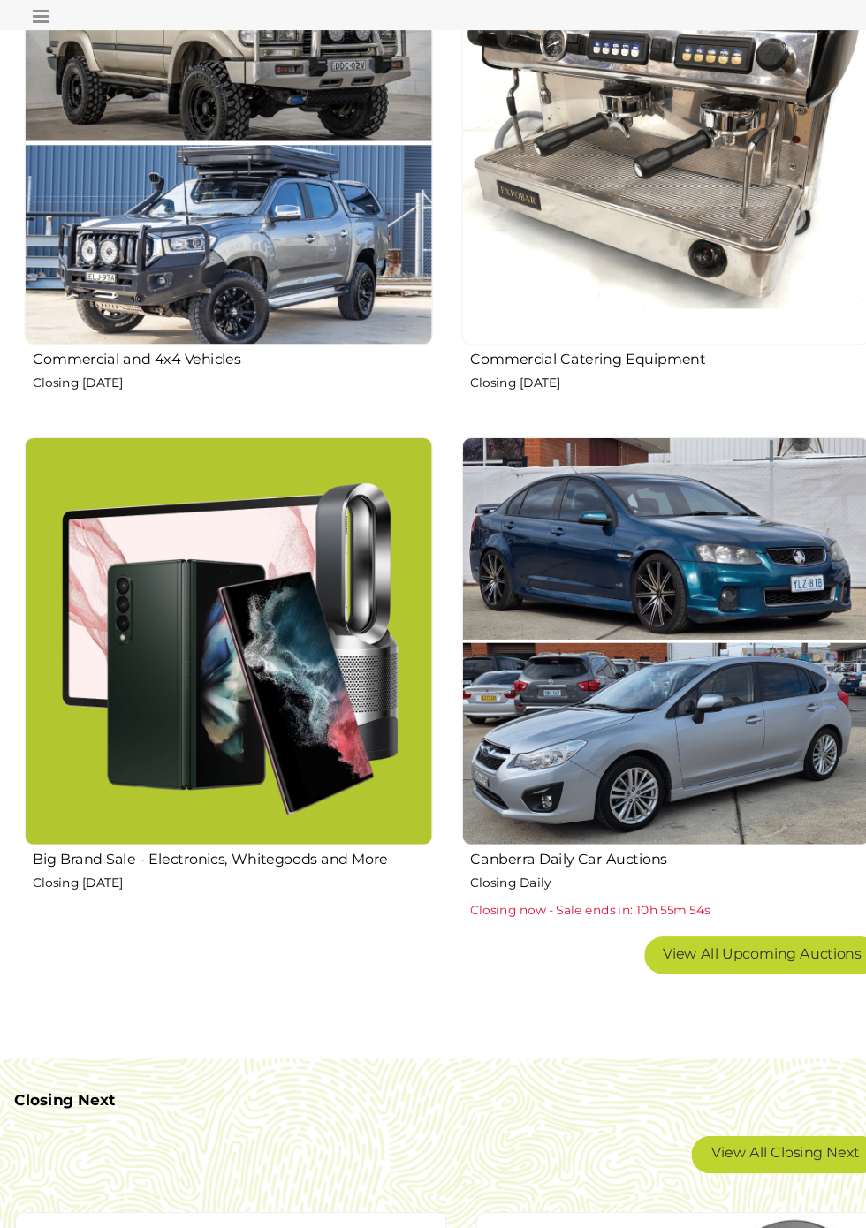
scroll to position [1950, 0]
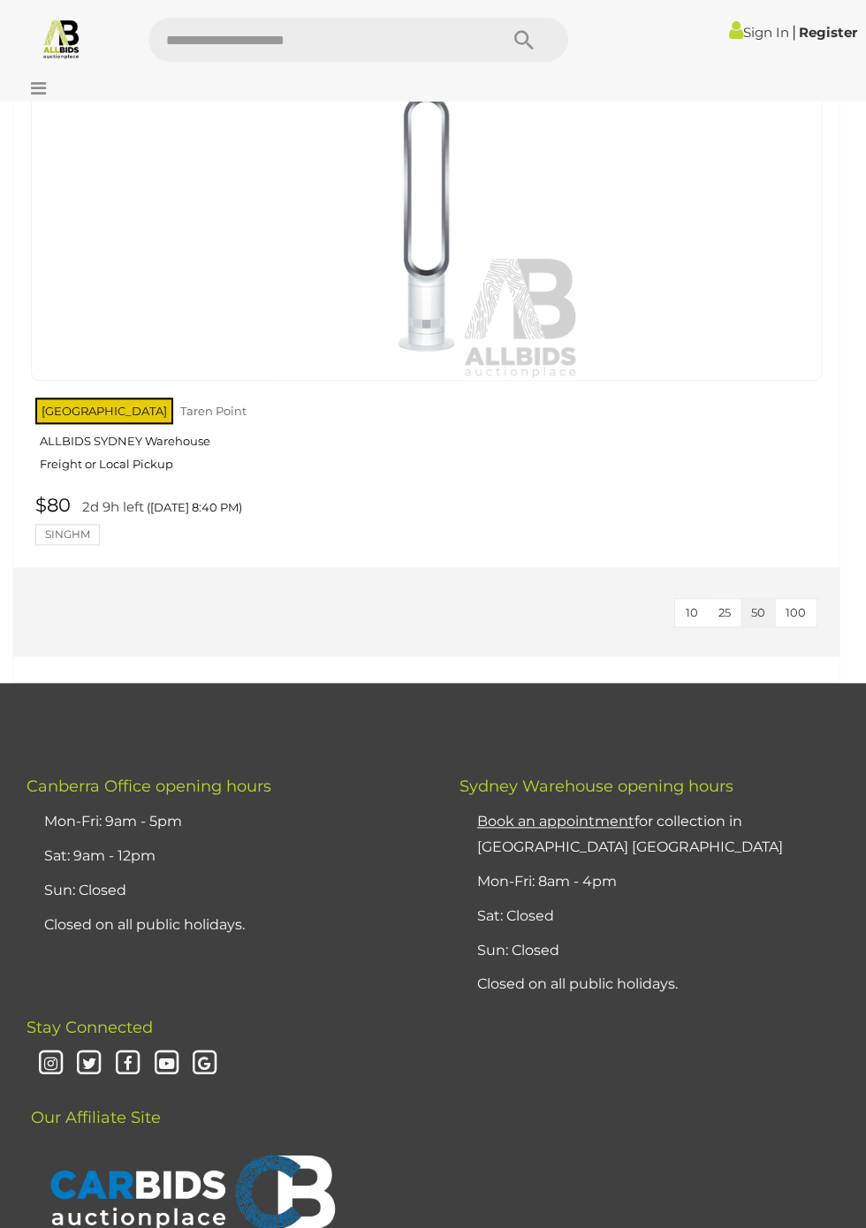
scroll to position [7283, 0]
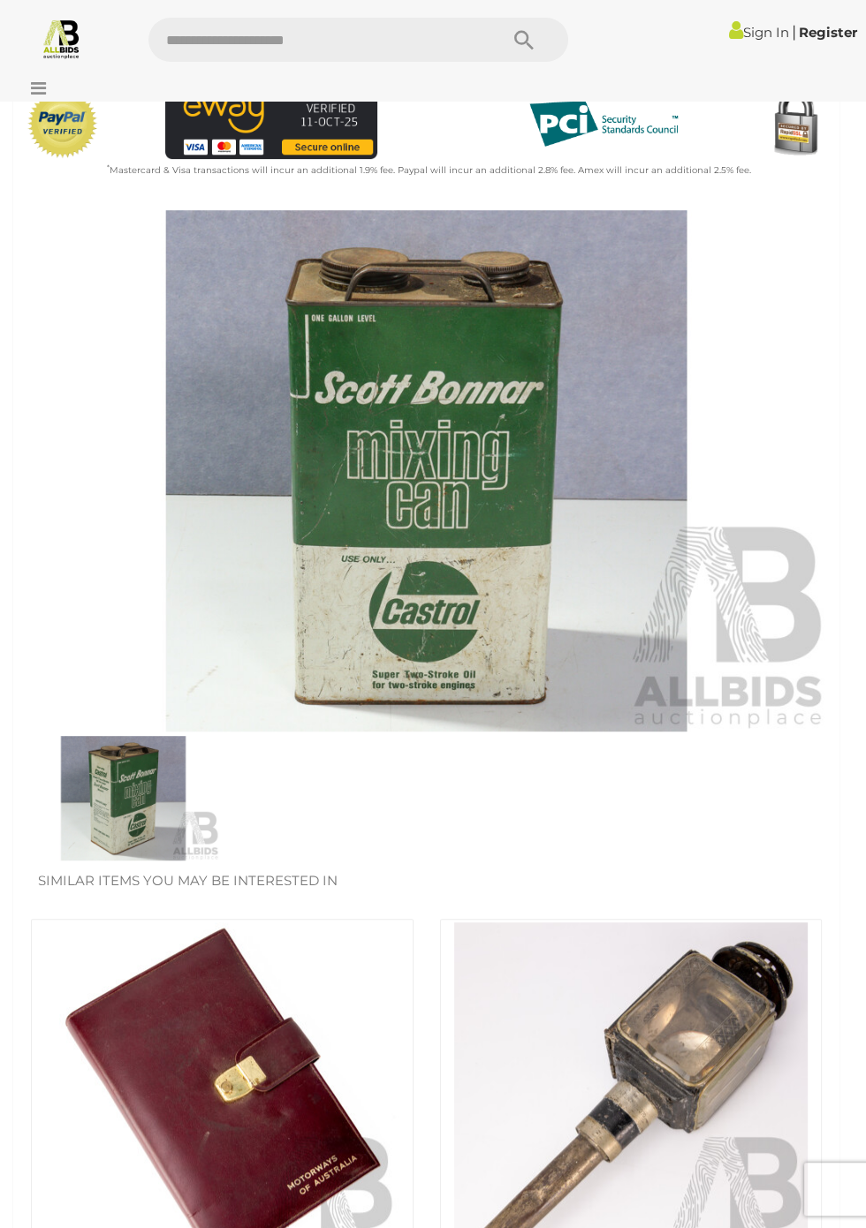
scroll to position [414, 0]
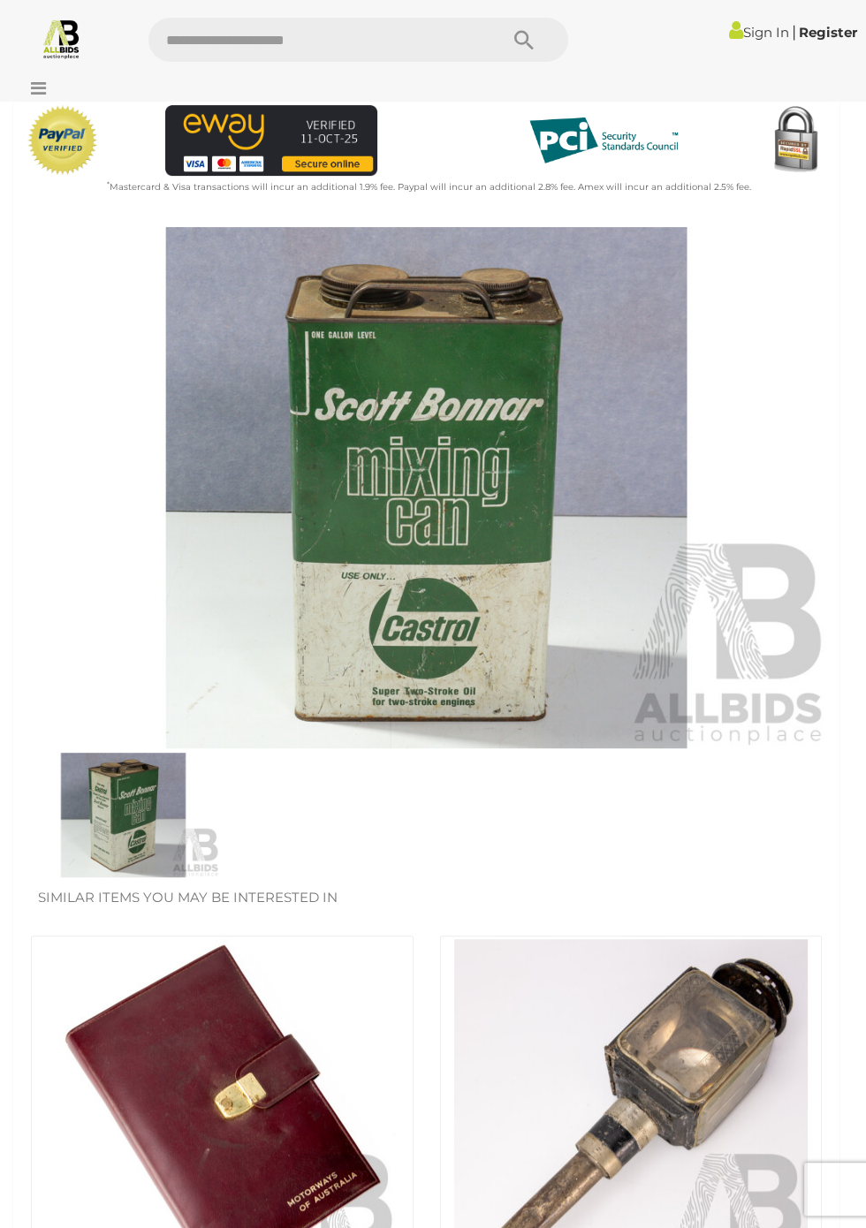
click at [459, 529] on img at bounding box center [426, 487] width 809 height 521
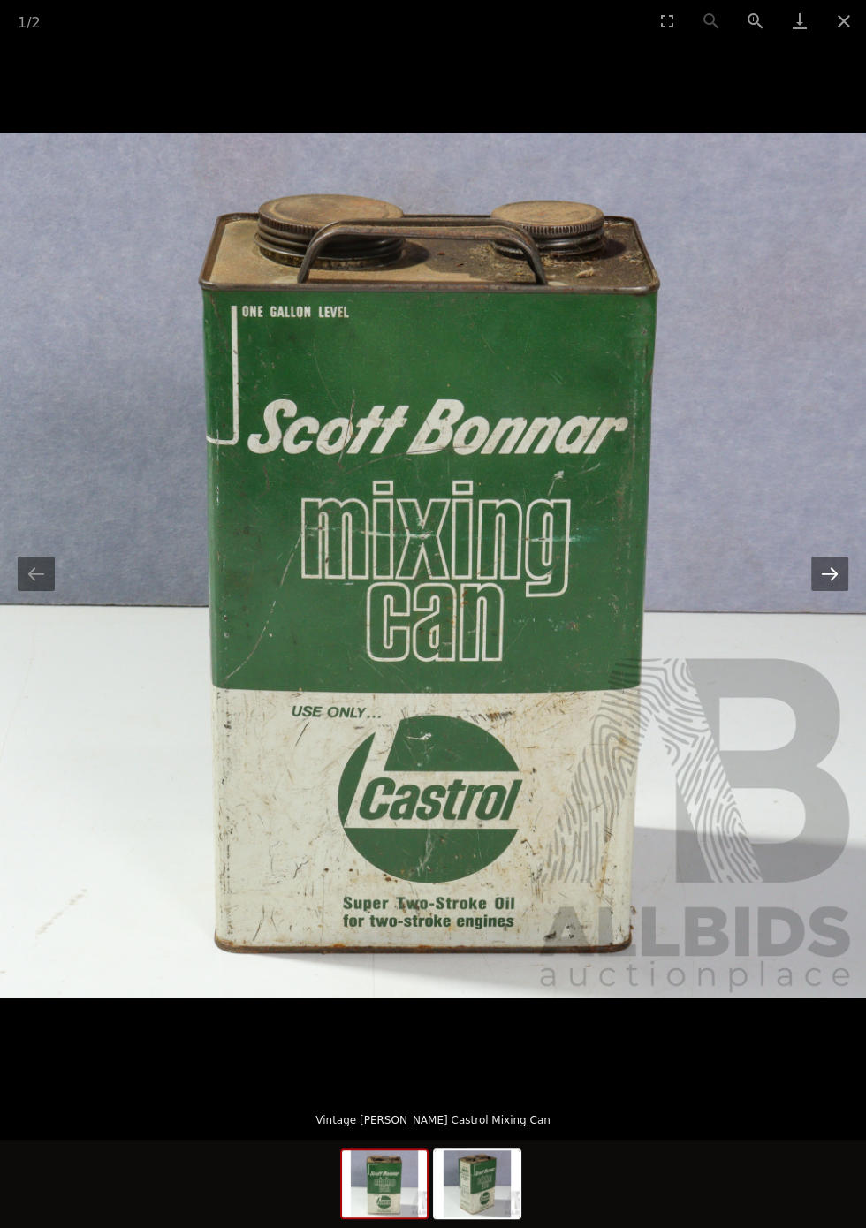
click at [830, 580] on button "Next slide" at bounding box center [829, 574] width 37 height 34
